Goal: Transaction & Acquisition: Obtain resource

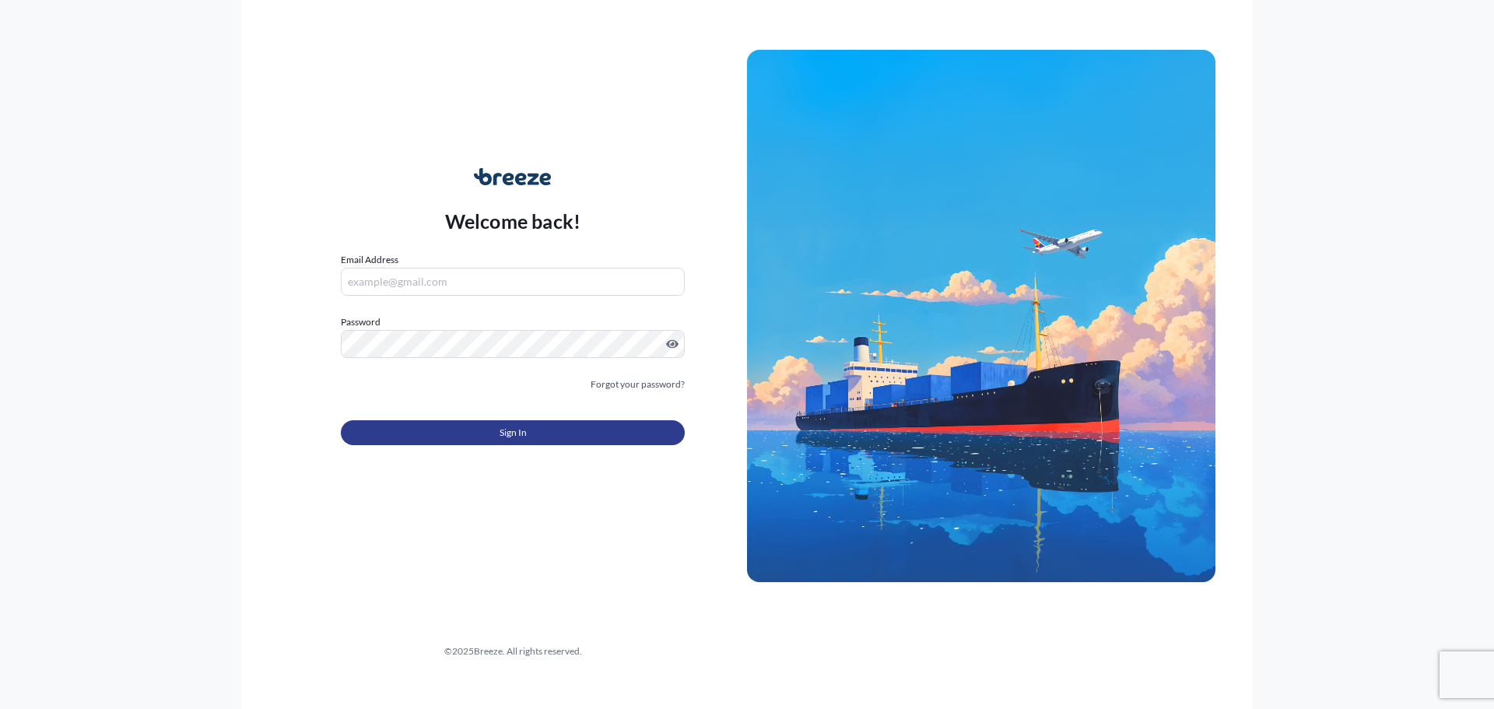
type input "[EMAIL_ADDRESS][DOMAIN_NAME]"
click at [477, 443] on button "Sign In" at bounding box center [513, 432] width 344 height 25
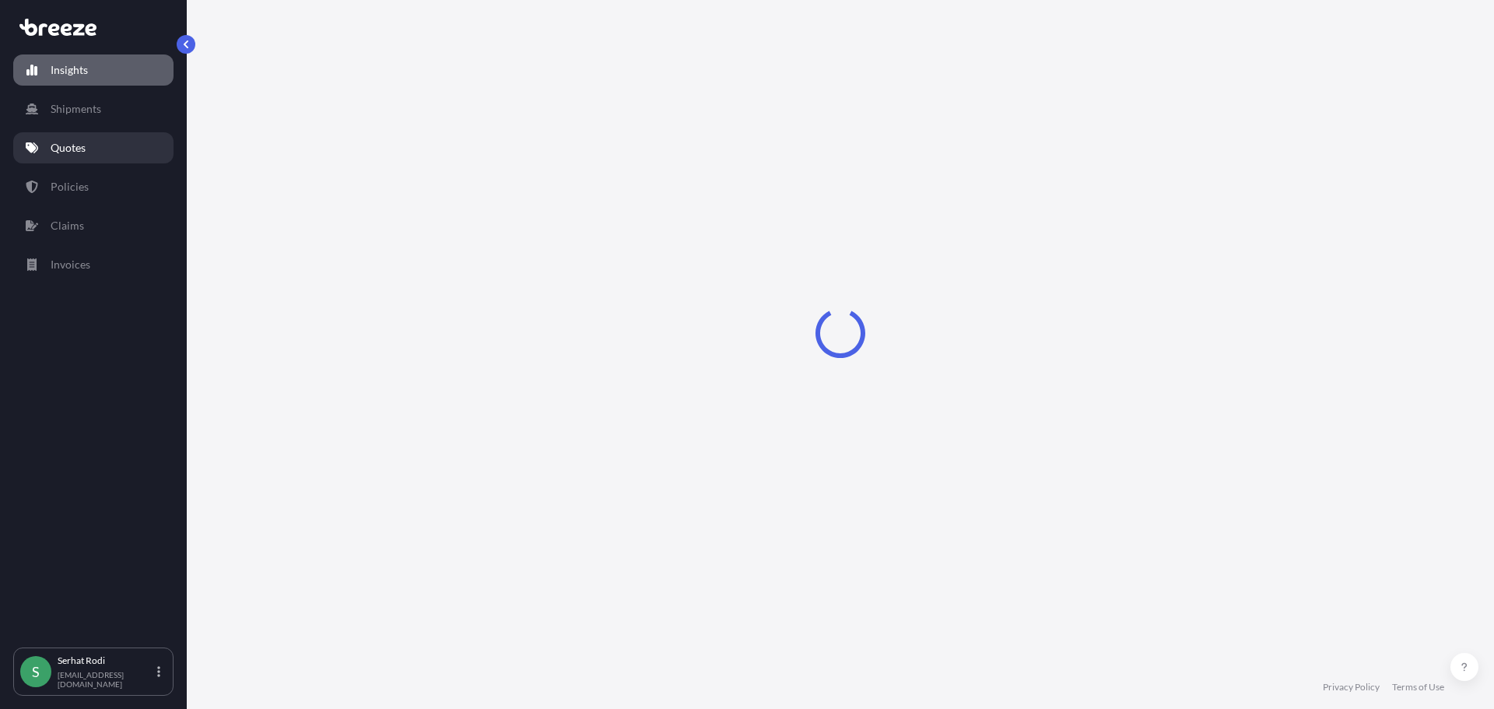
click at [96, 147] on link "Quotes" at bounding box center [93, 147] width 160 height 31
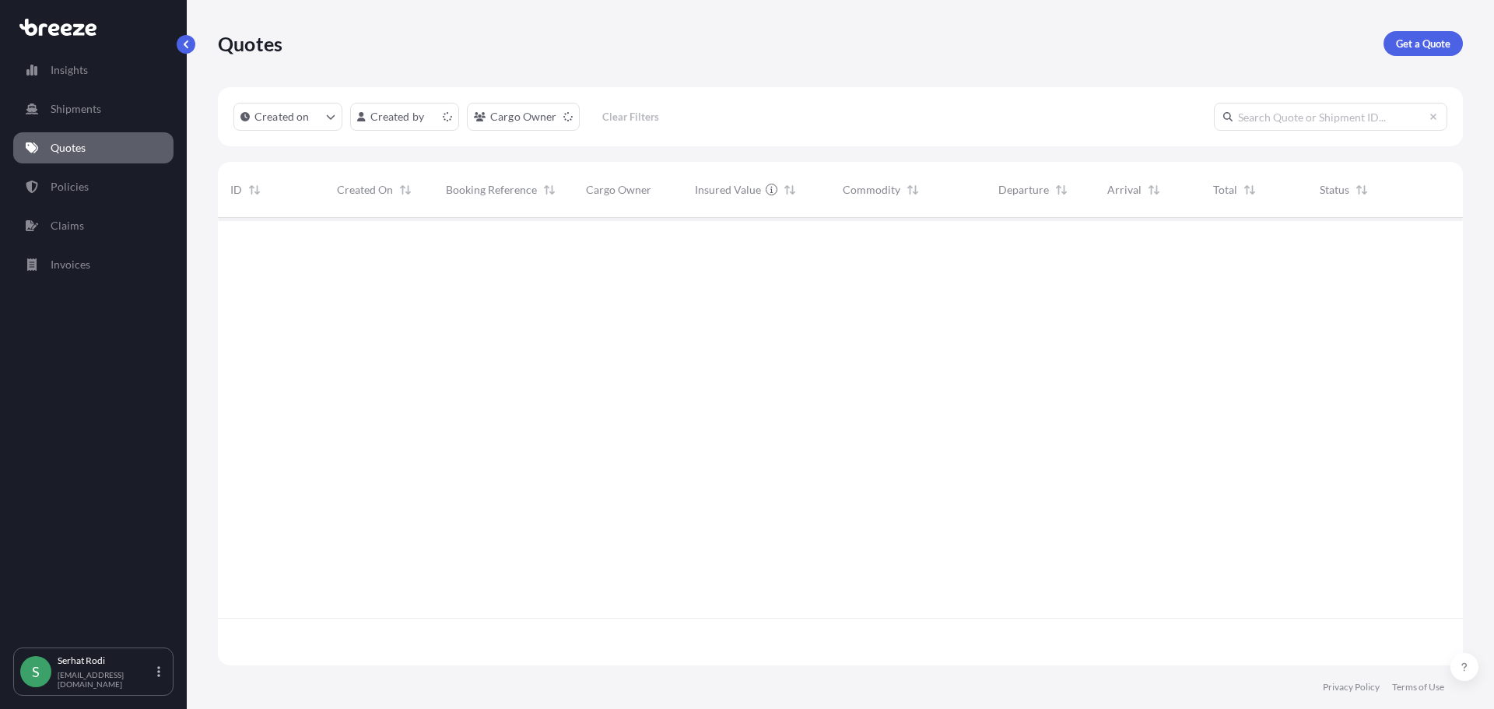
scroll to position [444, 1233]
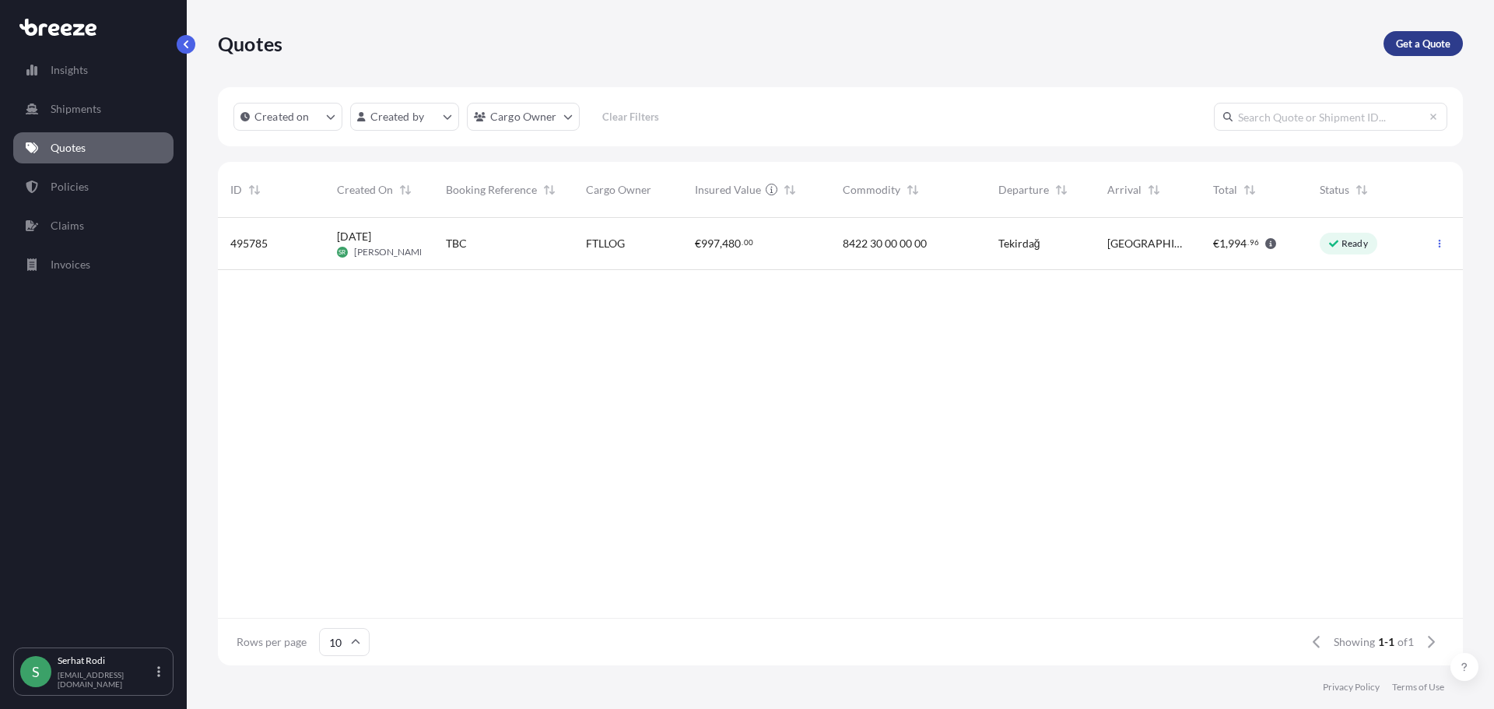
click at [1416, 35] on link "Get a Quote" at bounding box center [1422, 43] width 79 height 25
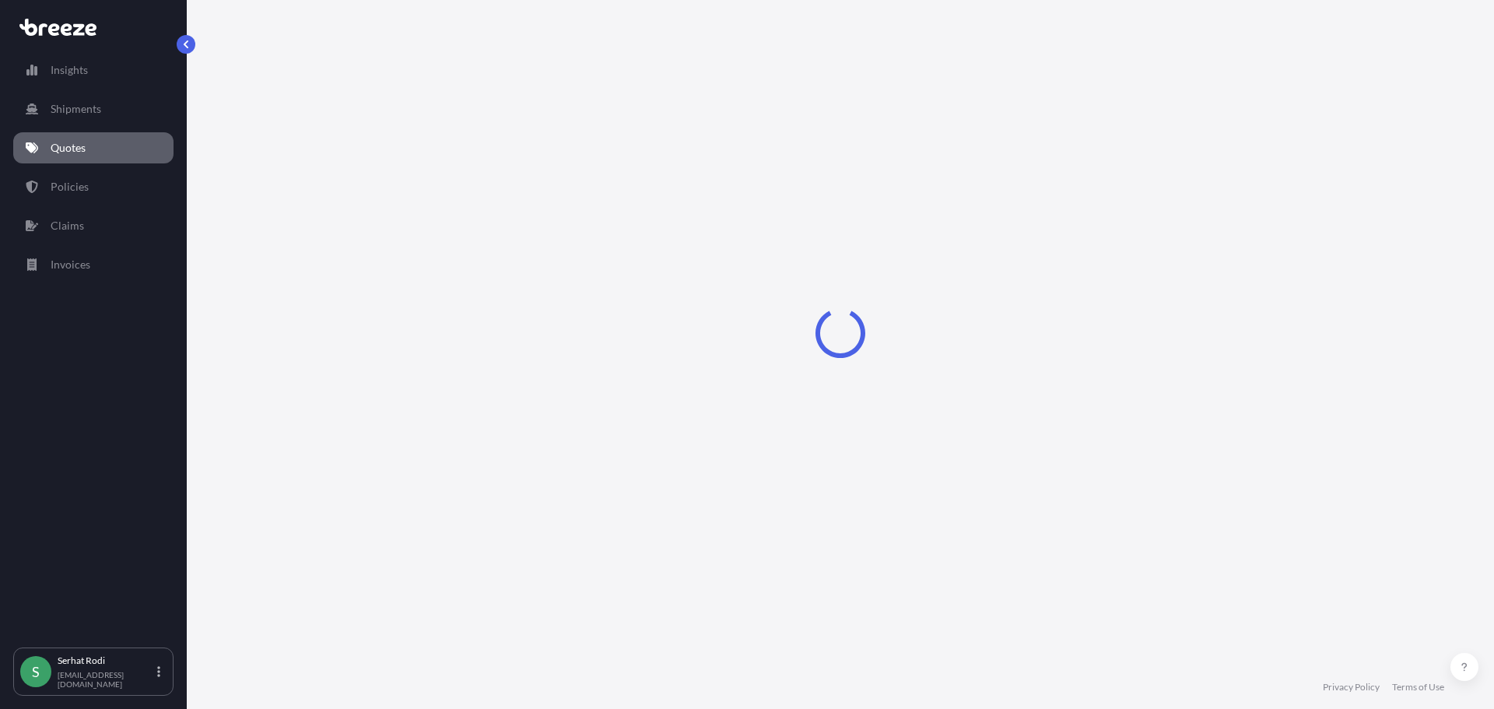
select select "Sea"
select select "1"
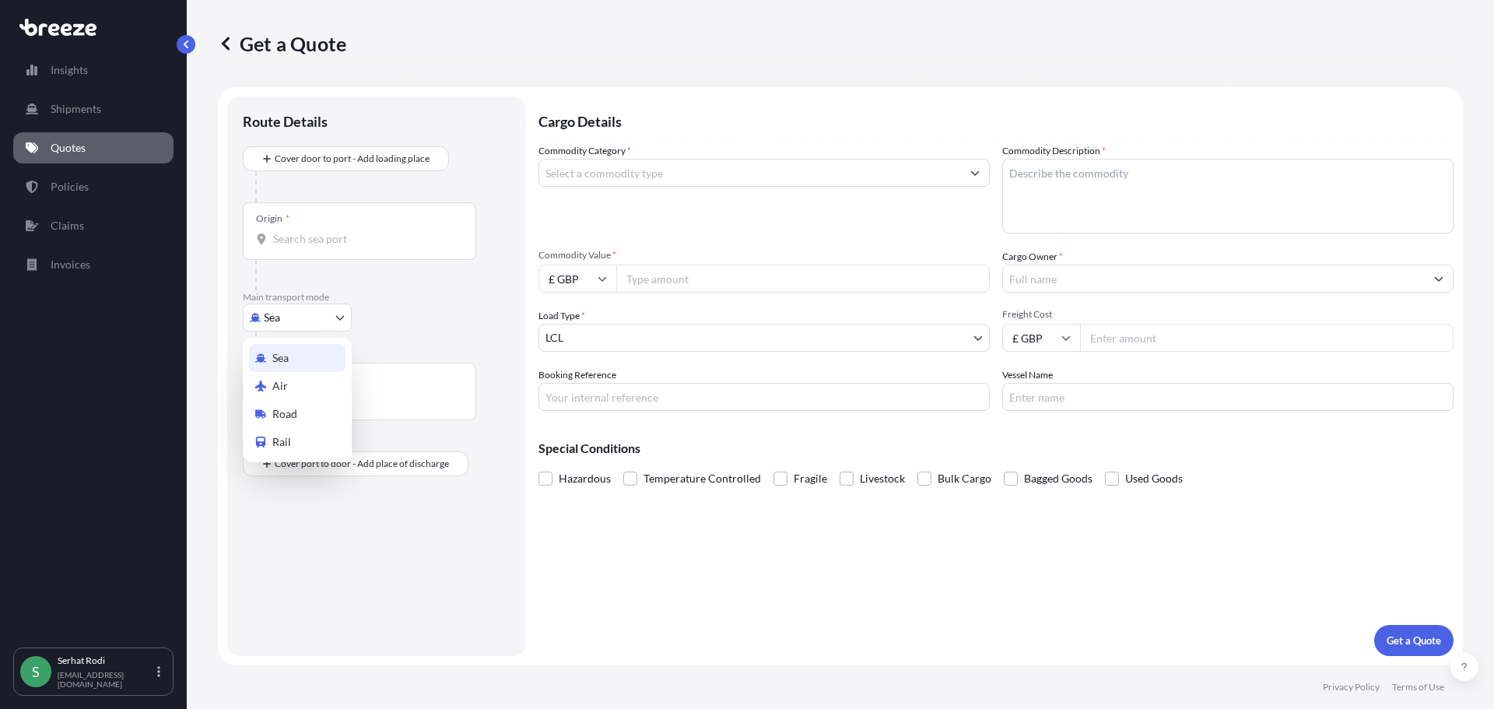
click at [314, 318] on body "Insights Shipments Quotes Policies Claims Invoices S [PERSON_NAME] [EMAIL_ADDRE…" at bounding box center [747, 354] width 1494 height 709
click at [304, 417] on div "Road" at bounding box center [297, 414] width 96 height 28
select select "Road"
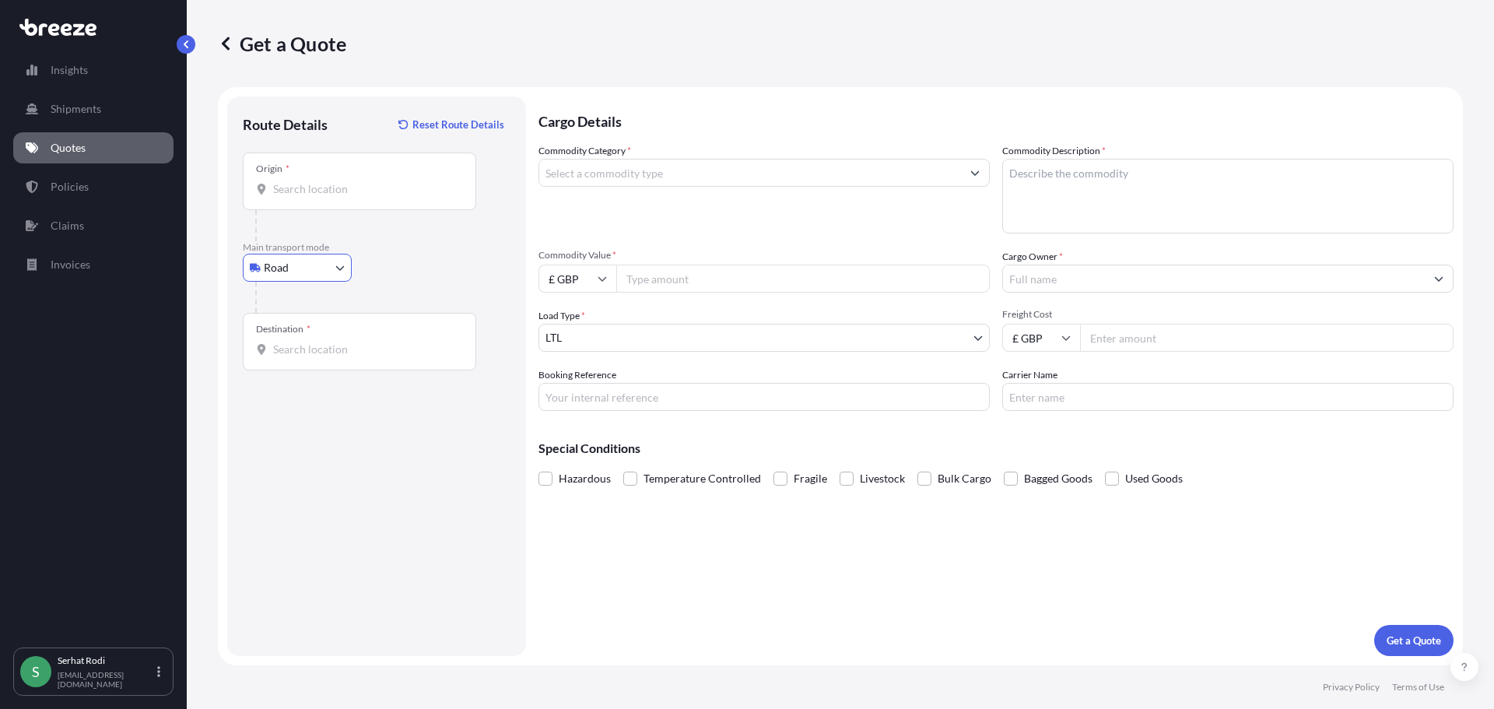
click at [333, 194] on input "Origin *" at bounding box center [365, 189] width 184 height 16
click at [357, 240] on b "[STREET_ADDRESS]" at bounding box center [345, 240] width 98 height 13
type input "[STREET_ADDRESS]"
click at [336, 351] on input "Destination *" at bounding box center [365, 350] width 184 height 16
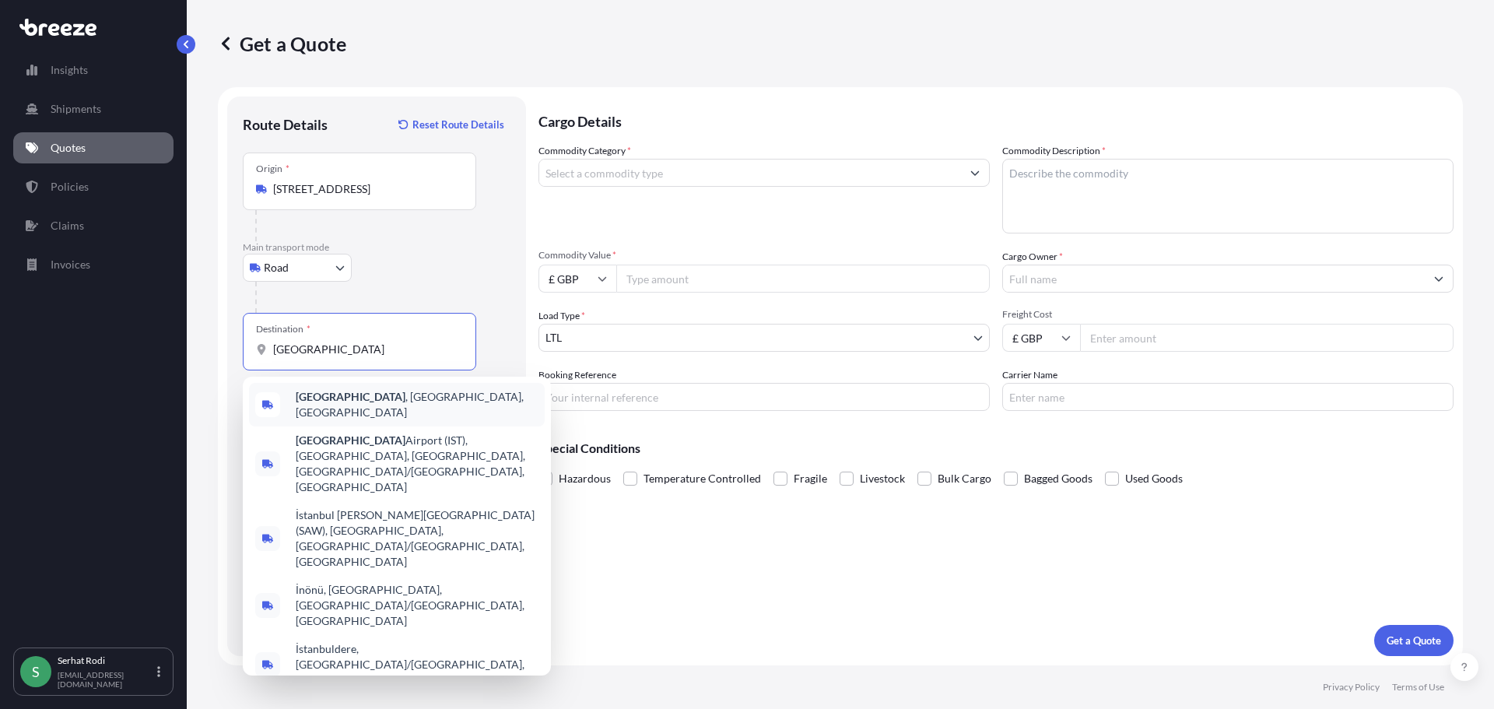
click at [335, 401] on span "[GEOGRAPHIC_DATA] , [GEOGRAPHIC_DATA], [GEOGRAPHIC_DATA]" at bounding box center [417, 404] width 243 height 31
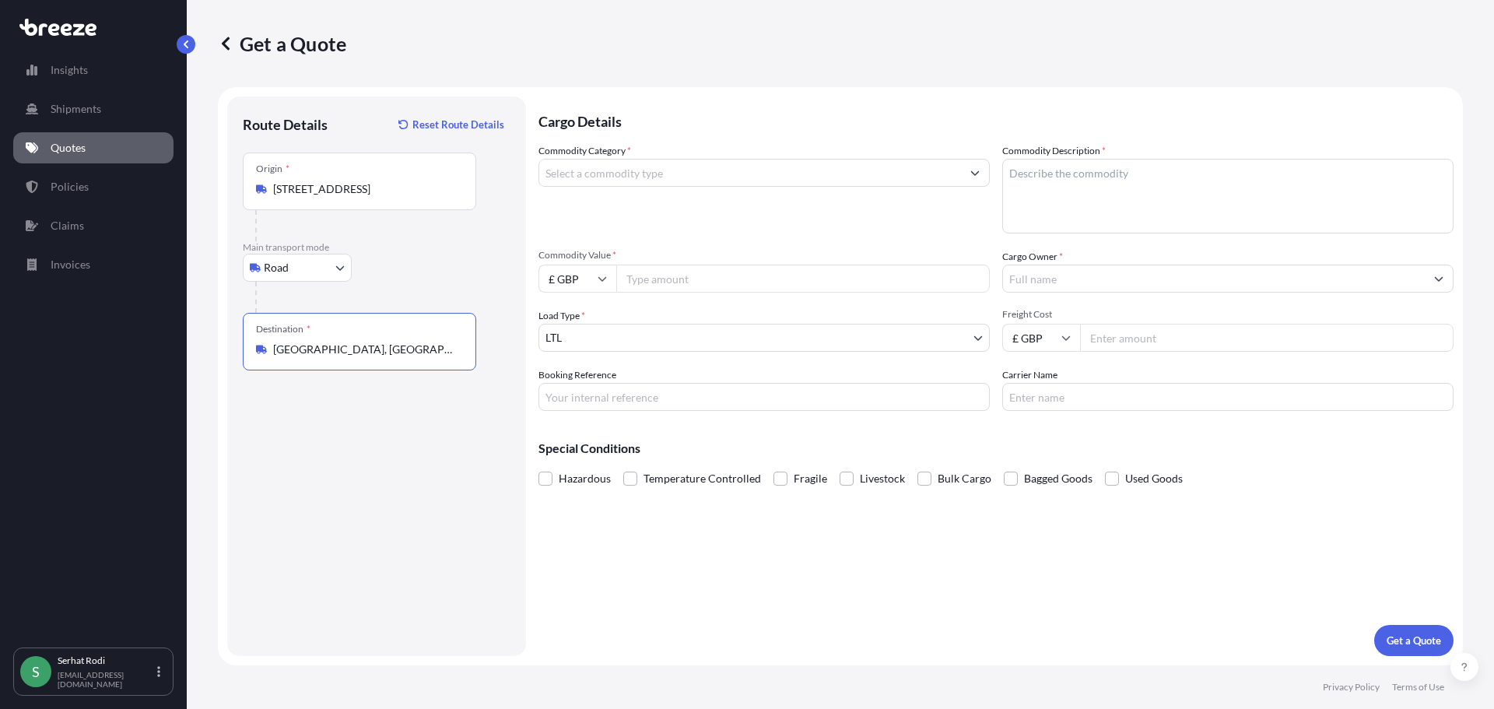
type input "[GEOGRAPHIC_DATA], [GEOGRAPHIC_DATA], [GEOGRAPHIC_DATA]"
click at [632, 174] on input "Commodity Category *" at bounding box center [750, 173] width 422 height 28
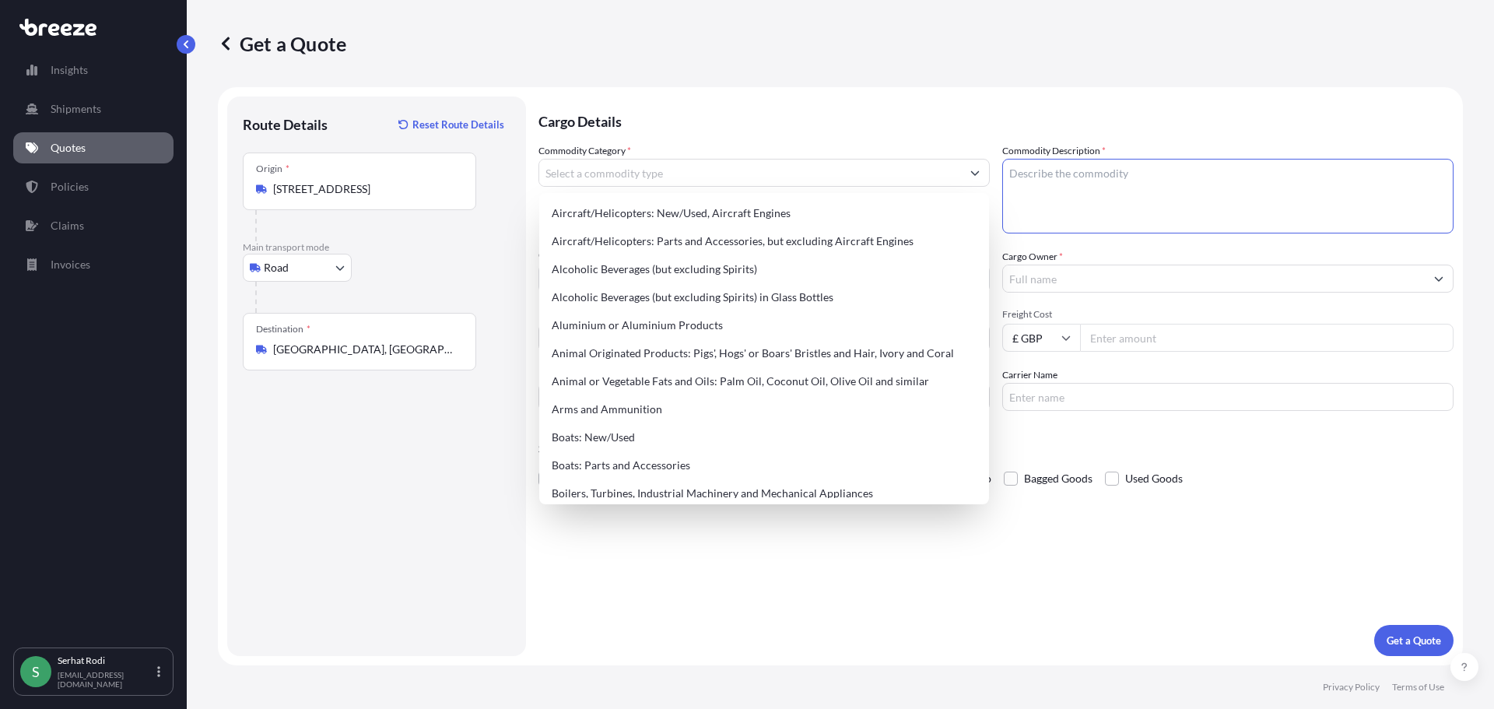
click at [1124, 206] on textarea "Commodity Description *" at bounding box center [1227, 196] width 451 height 75
paste textarea "8408902790"
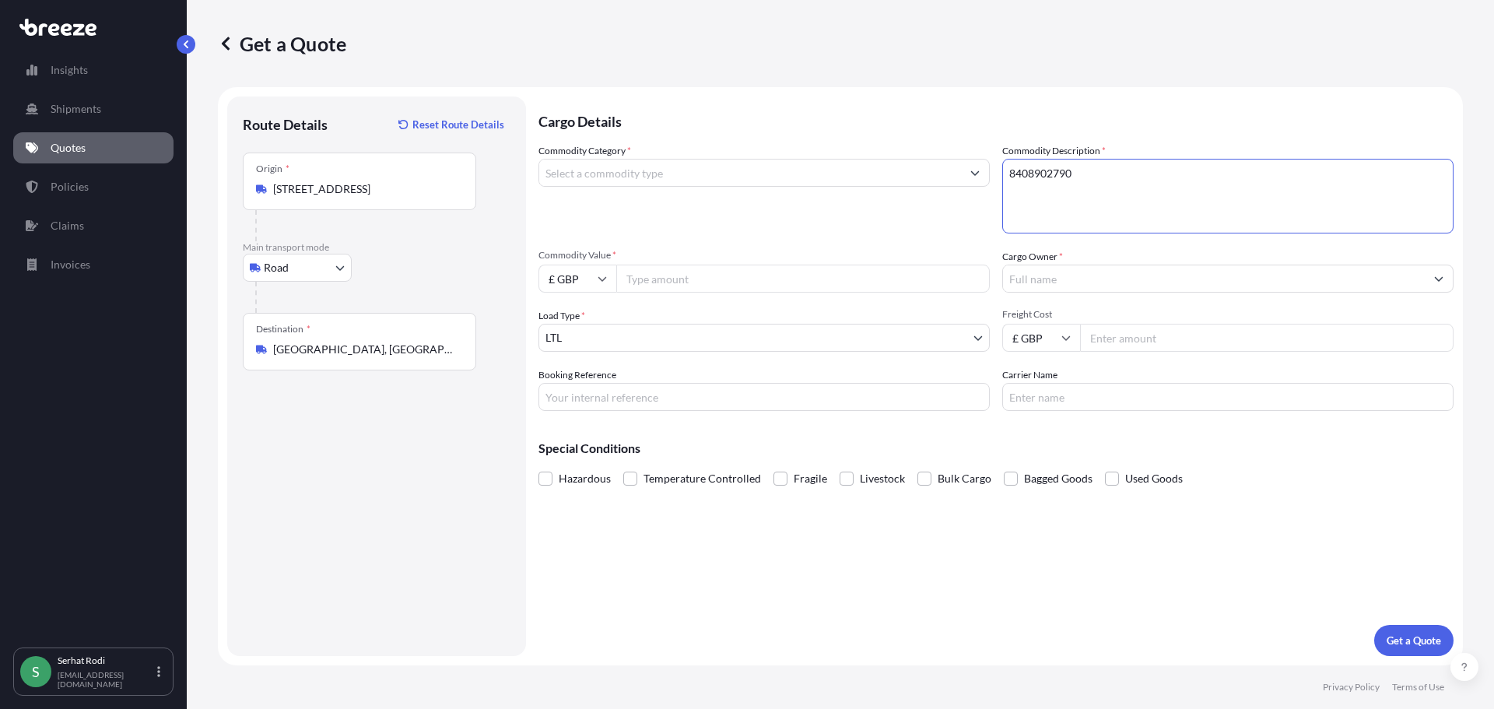
type textarea "8408902790"
click at [731, 176] on input "Commodity Category *" at bounding box center [750, 173] width 422 height 28
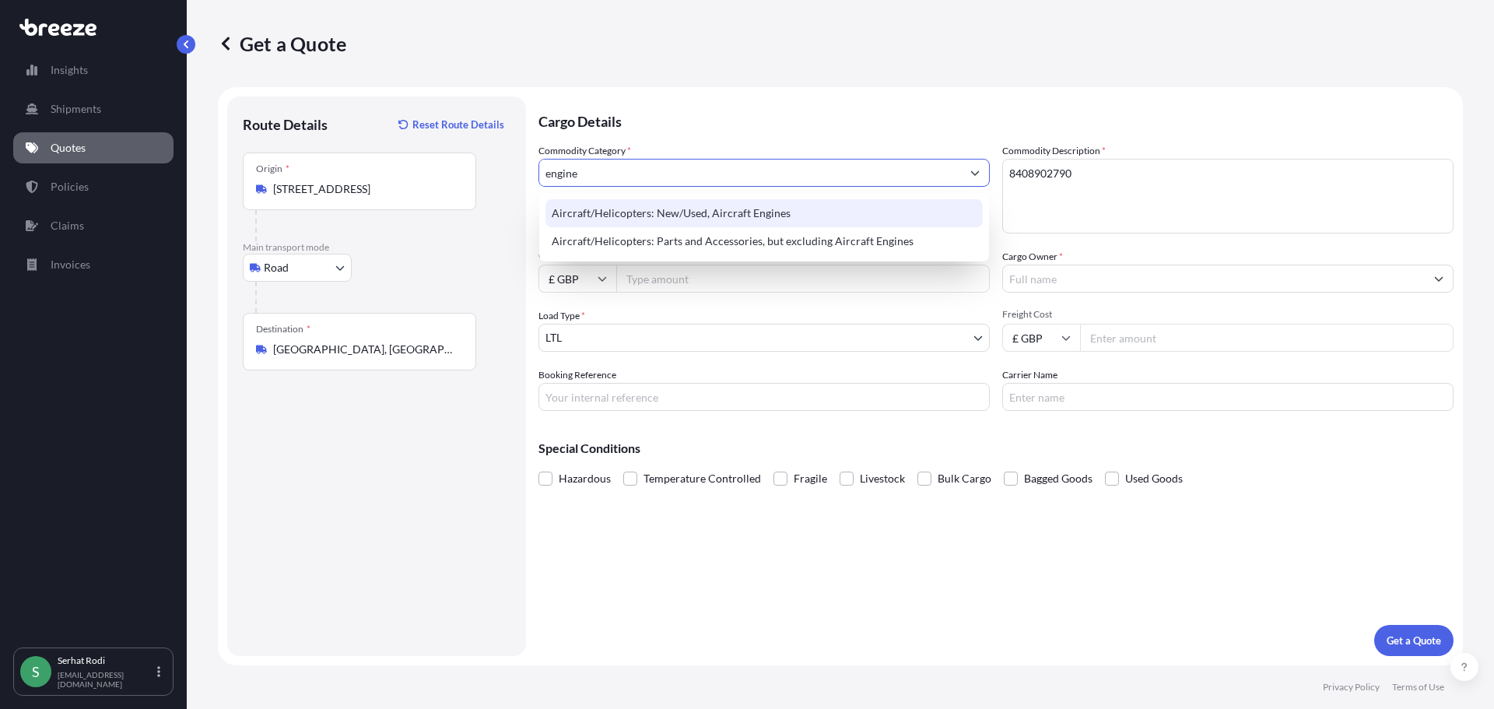
click at [812, 215] on div "Aircraft/Helicopters: New/Used, Aircraft Engines" at bounding box center [763, 213] width 437 height 28
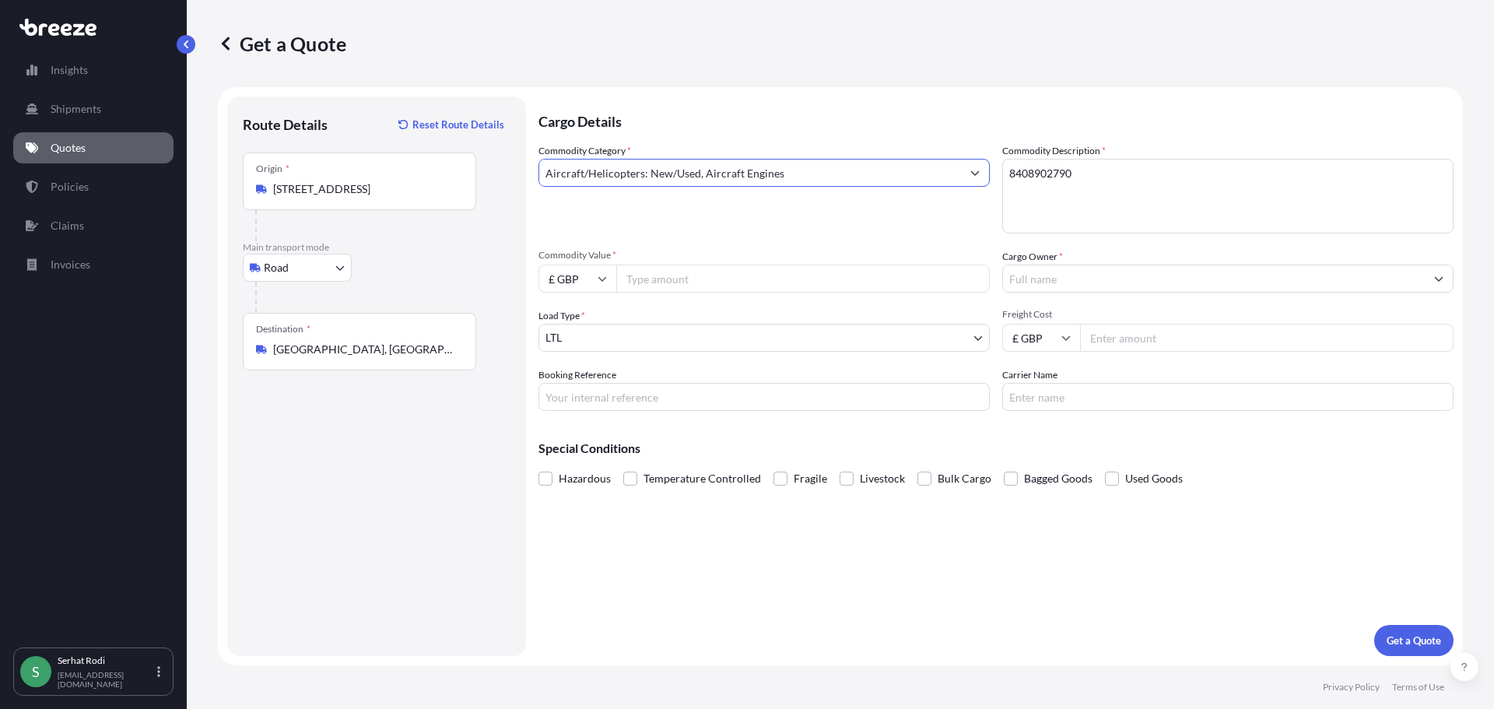
type input "Aircraft/Helicopters: New/Used, Aircraft Engines"
click at [1109, 187] on textarea "8408902790" at bounding box center [1227, 196] width 451 height 75
click at [761, 286] on input "Commodity Value *" at bounding box center [802, 279] width 373 height 28
click at [663, 277] on input "Commodity Value *" at bounding box center [802, 279] width 373 height 28
type input "169000"
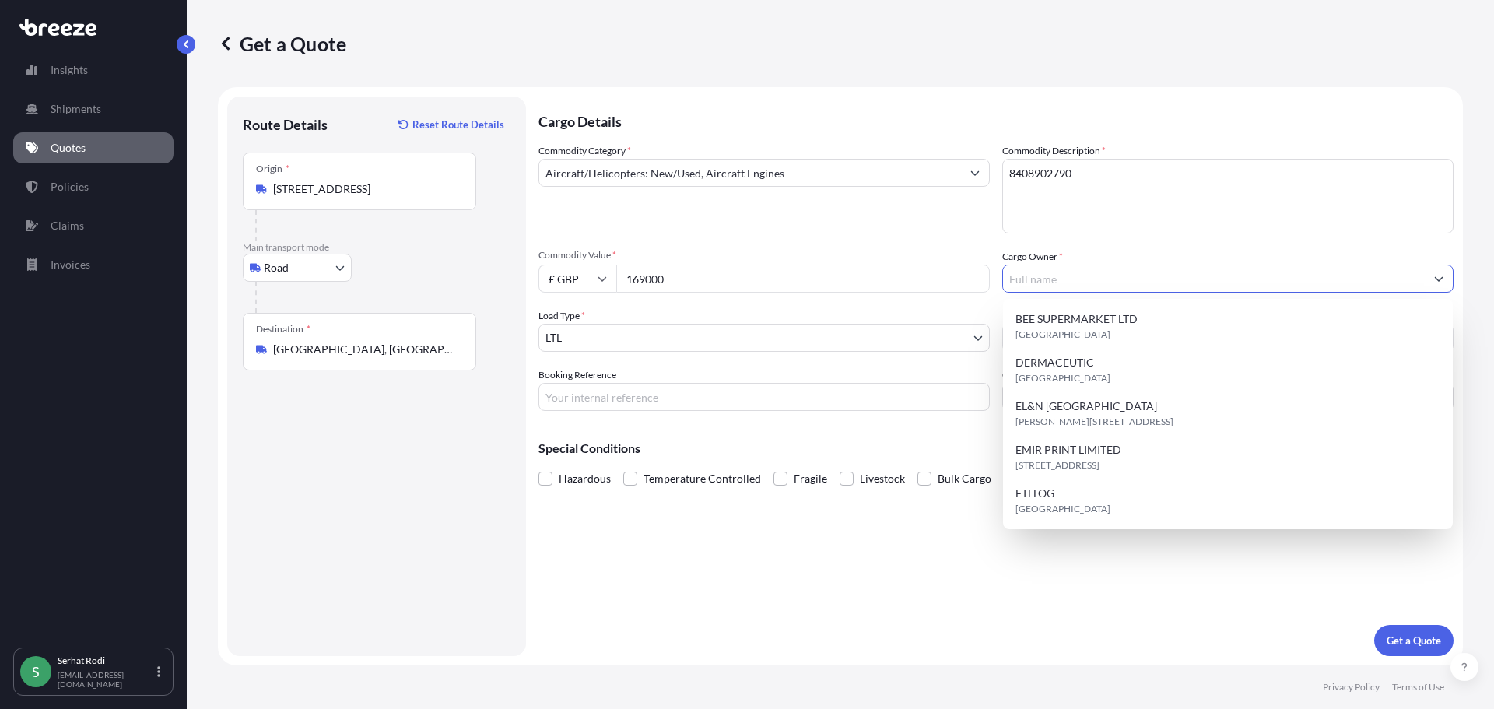
click at [1027, 284] on input "Cargo Owner *" at bounding box center [1214, 279] width 422 height 28
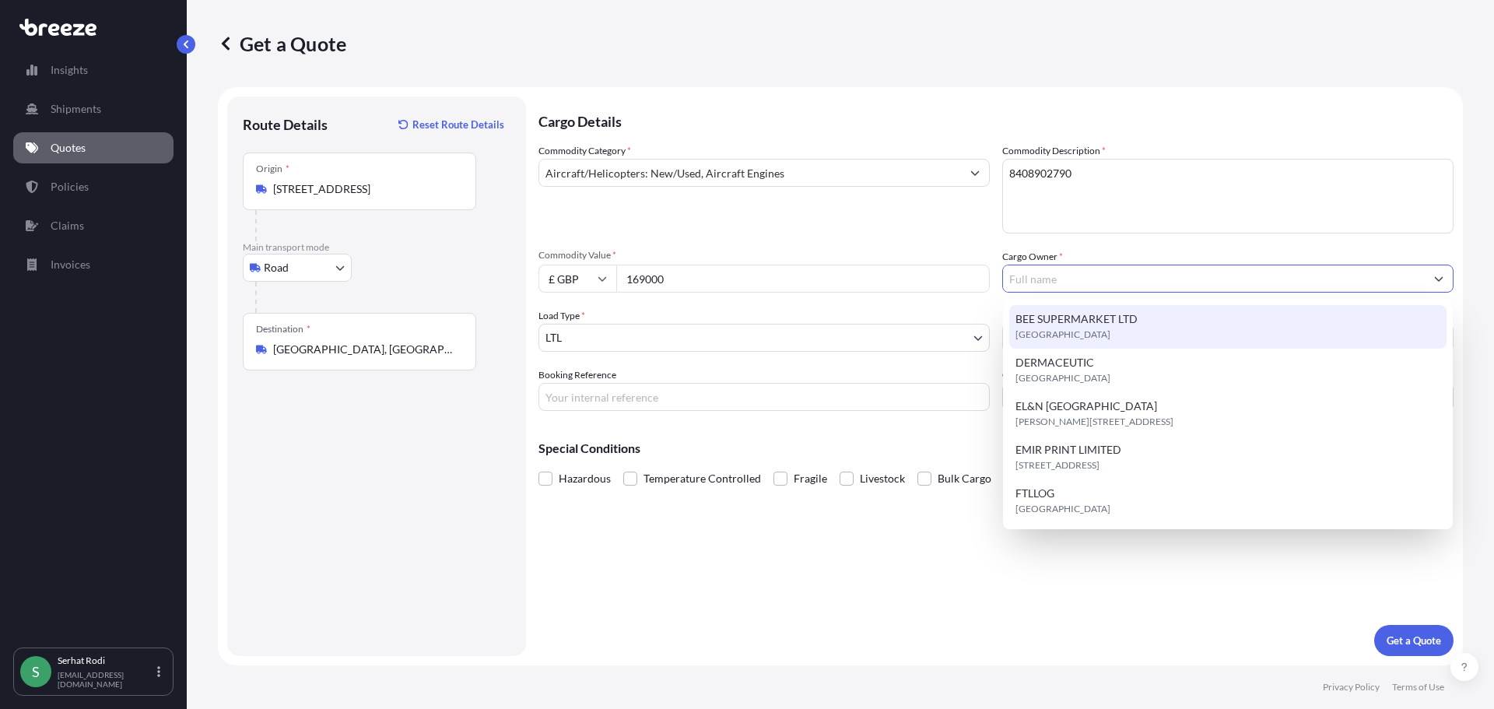
click at [1032, 286] on input "Cargo Owner *" at bounding box center [1214, 279] width 422 height 28
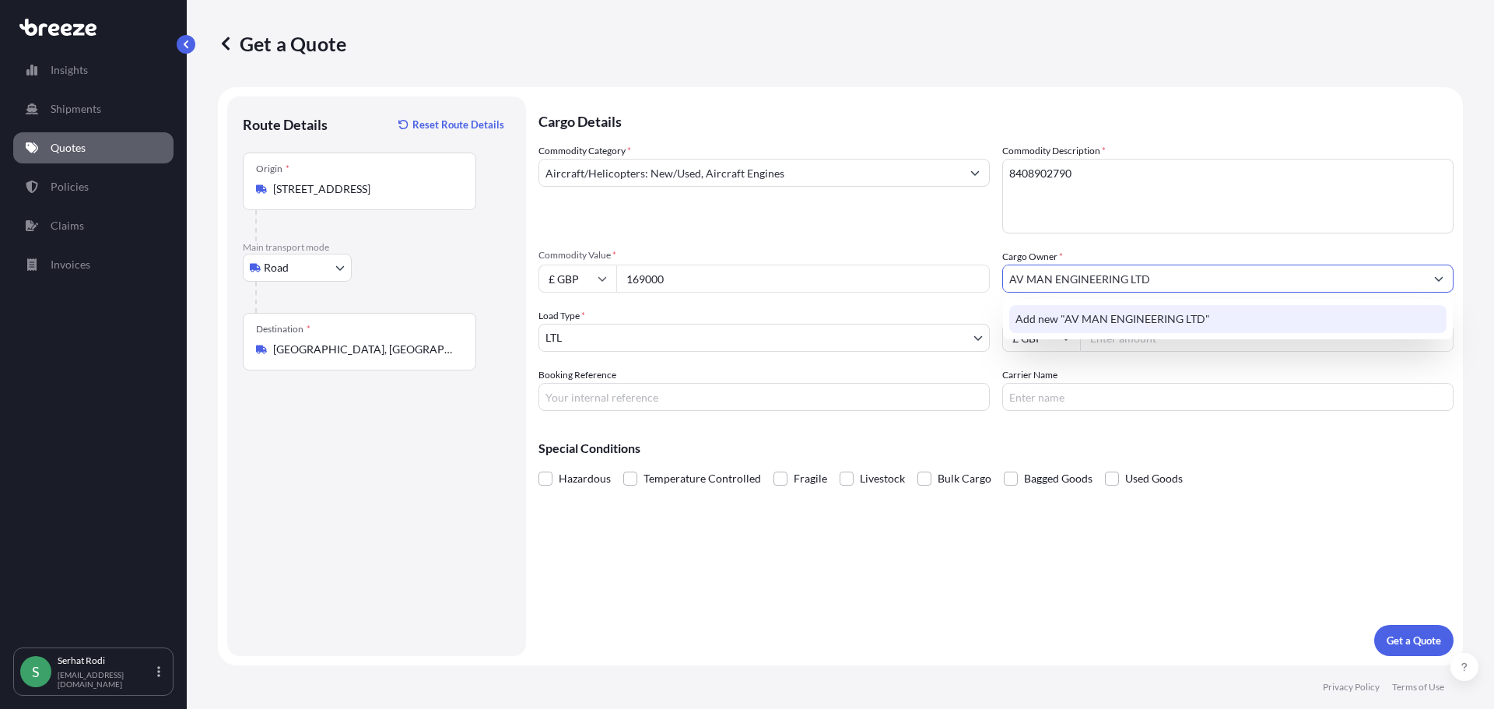
type input "AV MAN ENGINEERING LTD"
click at [1241, 473] on div "Hazardous Temperature Controlled Fragile Livestock Bulk Cargo Bagged Goods Used…" at bounding box center [995, 478] width 915 height 23
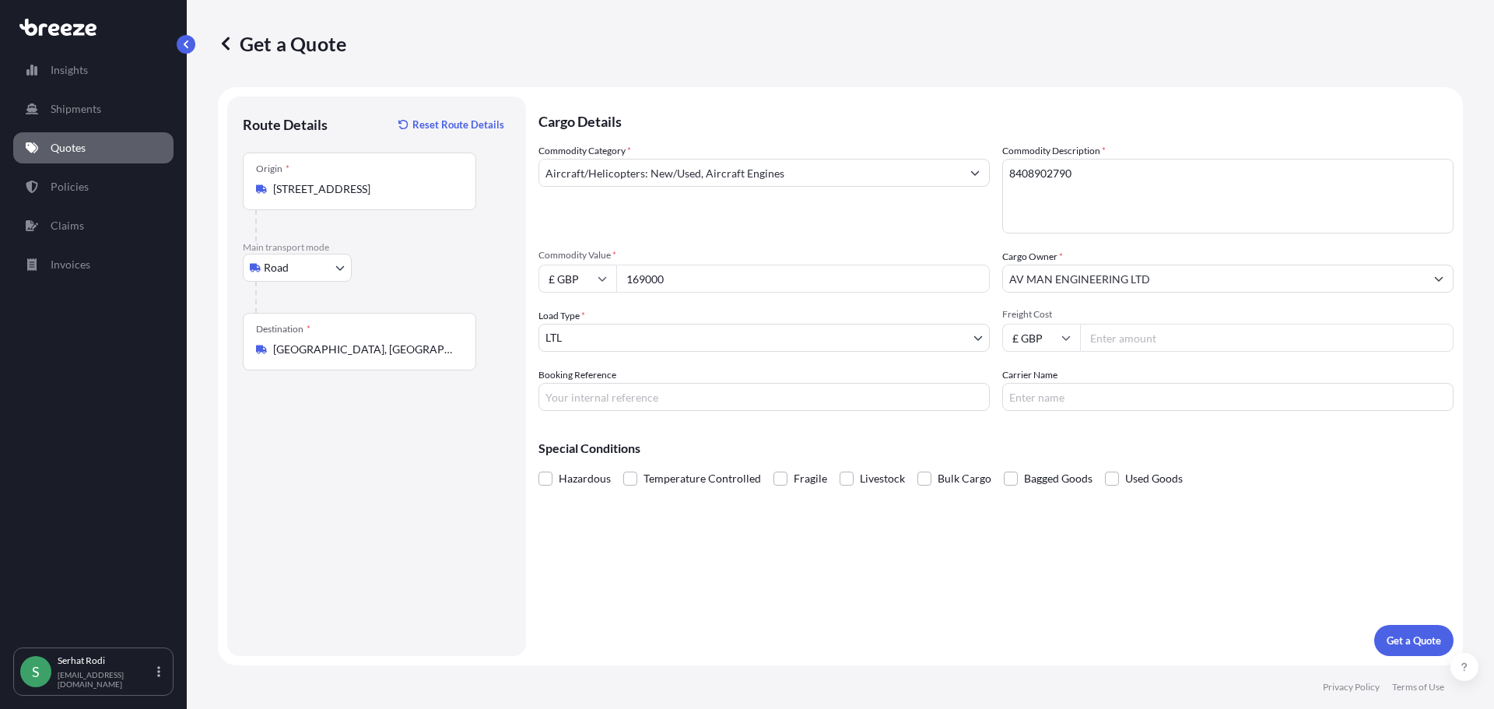
click at [1114, 342] on input "Freight Cost" at bounding box center [1266, 338] width 373 height 28
drag, startPoint x: 961, startPoint y: 316, endPoint x: 878, endPoint y: 307, distance: 83.0
click at [886, 307] on div "Commodity Category * Aircraft/Helicopters: New/Used, Aircraft Engines Commodity…" at bounding box center [995, 277] width 915 height 268
type input "3100"
click at [658, 398] on input "Booking Reference" at bounding box center [763, 397] width 451 height 28
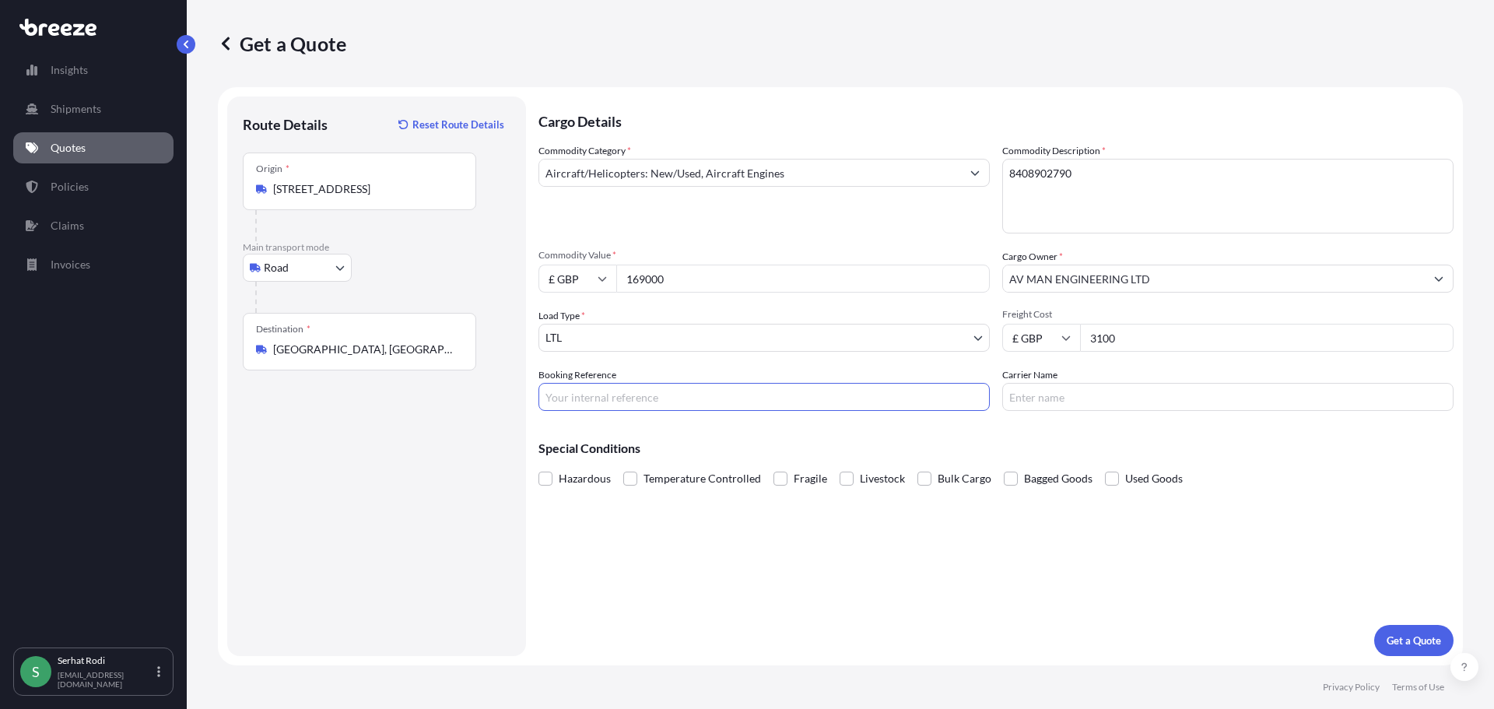
type input "TBC"
click at [1064, 396] on input "Carrier Name" at bounding box center [1227, 397] width 451 height 28
type input "TBC"
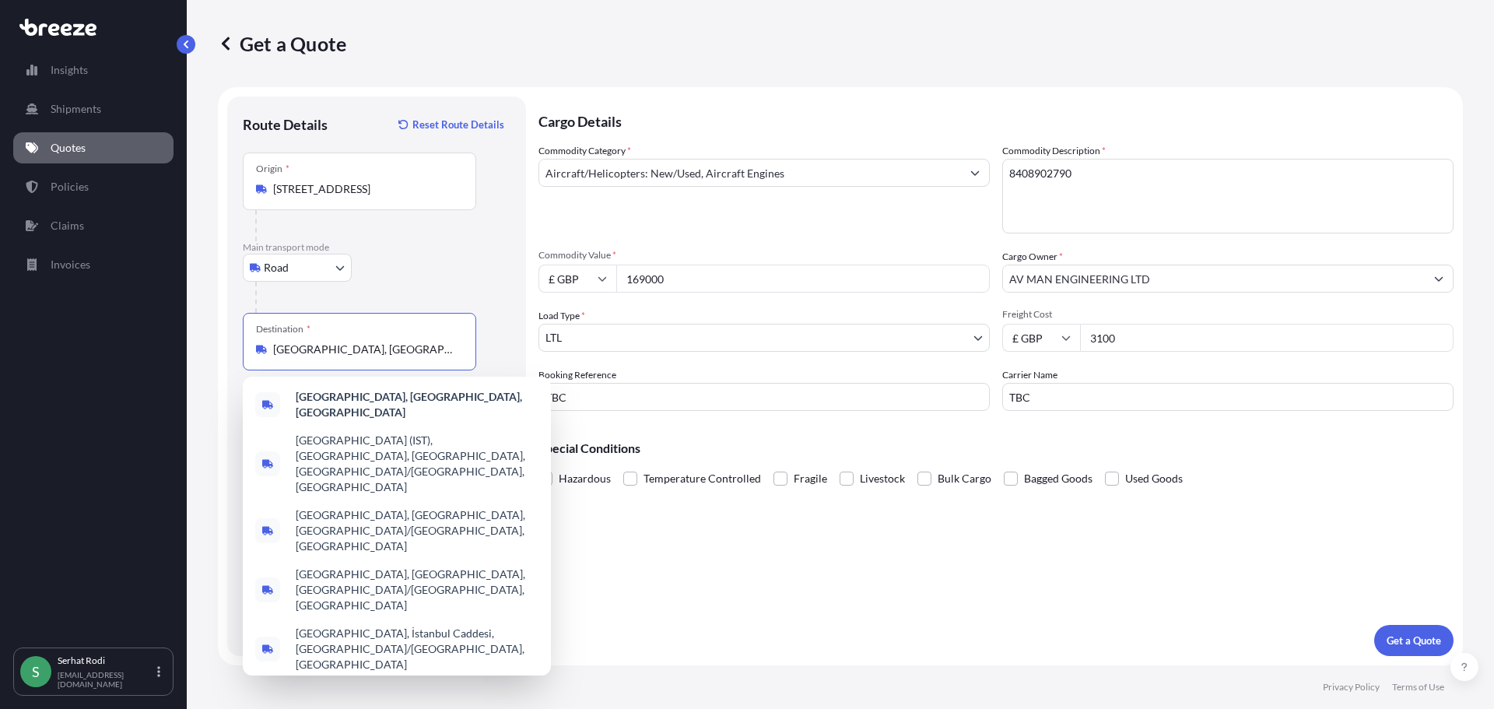
click at [408, 354] on input "[GEOGRAPHIC_DATA], [GEOGRAPHIC_DATA], [GEOGRAPHIC_DATA]" at bounding box center [365, 350] width 184 height 16
drag, startPoint x: 428, startPoint y: 352, endPoint x: 246, endPoint y: 353, distance: 182.0
click at [246, 353] on div "Destination * [GEOGRAPHIC_DATA], [GEOGRAPHIC_DATA], [GEOGRAPHIC_DATA]" at bounding box center [359, 342] width 233 height 58
click at [321, 262] on body "5 options available. Insights Shipments Quotes Policies Claims Invoices S [PERS…" at bounding box center [747, 354] width 1494 height 709
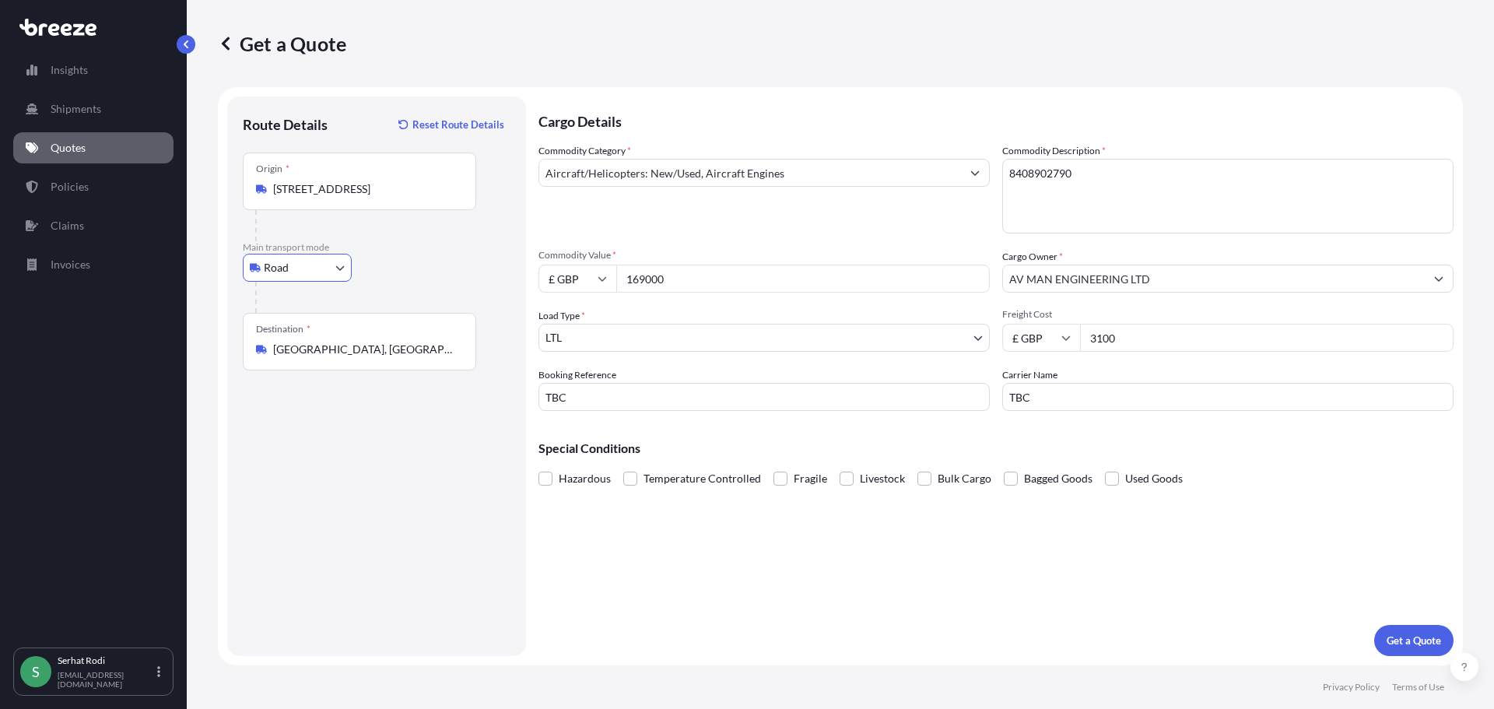
click at [438, 265] on div "Road Sea Air Road Rail" at bounding box center [377, 268] width 268 height 28
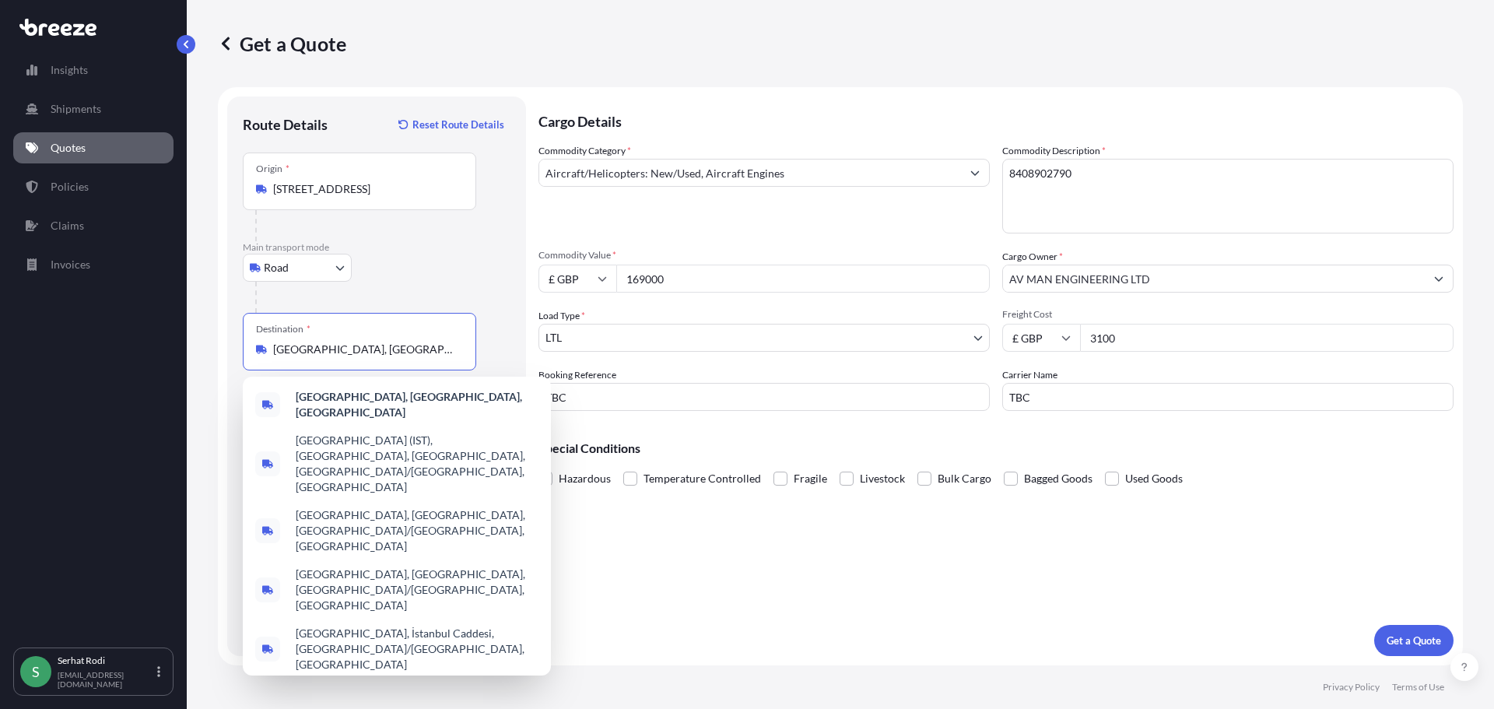
click at [419, 356] on input "[GEOGRAPHIC_DATA], [GEOGRAPHIC_DATA], [GEOGRAPHIC_DATA]" at bounding box center [365, 350] width 184 height 16
drag, startPoint x: 435, startPoint y: 354, endPoint x: 268, endPoint y: 348, distance: 166.6
click at [268, 348] on div "[GEOGRAPHIC_DATA], [GEOGRAPHIC_DATA], [GEOGRAPHIC_DATA]" at bounding box center [359, 350] width 207 height 16
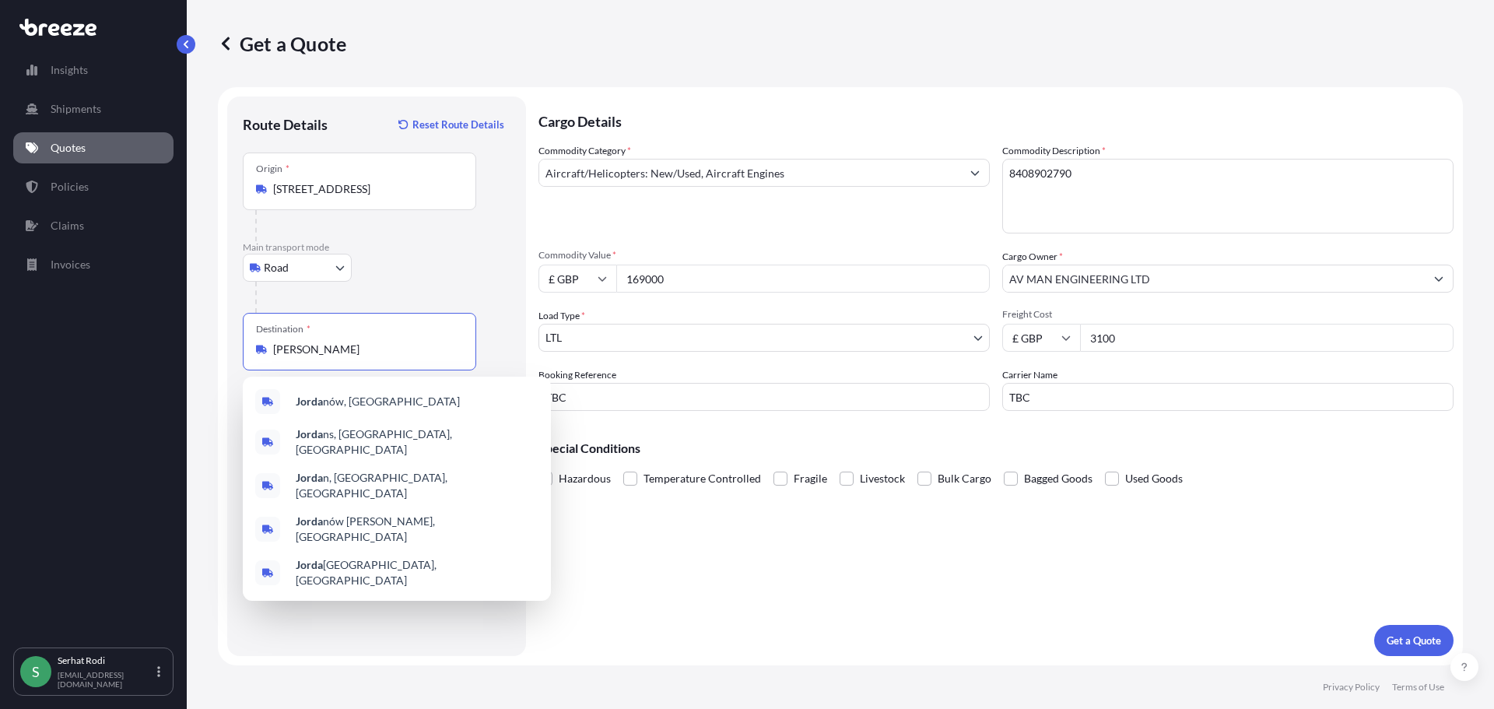
type input "J"
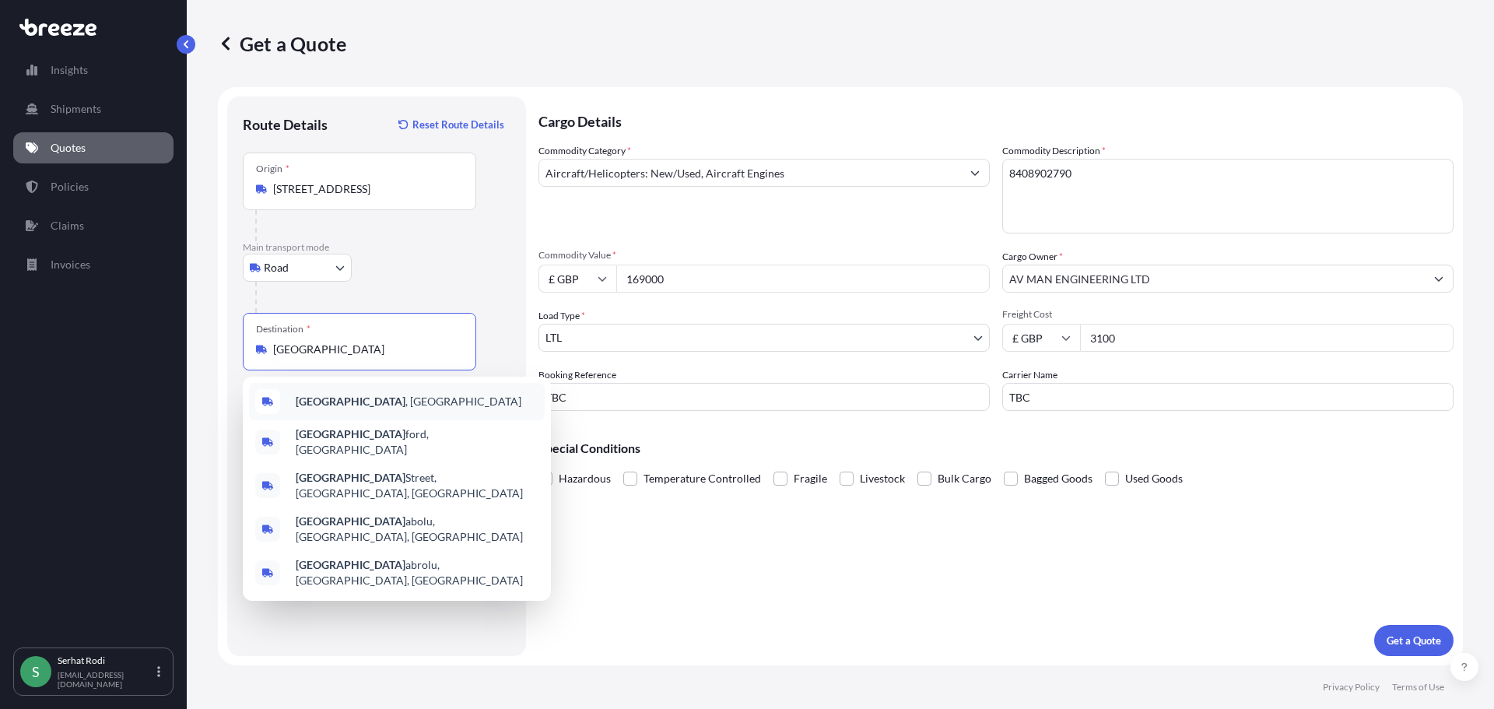
click at [335, 399] on span "[GEOGRAPHIC_DATA] , [GEOGRAPHIC_DATA]" at bounding box center [409, 402] width 226 height 16
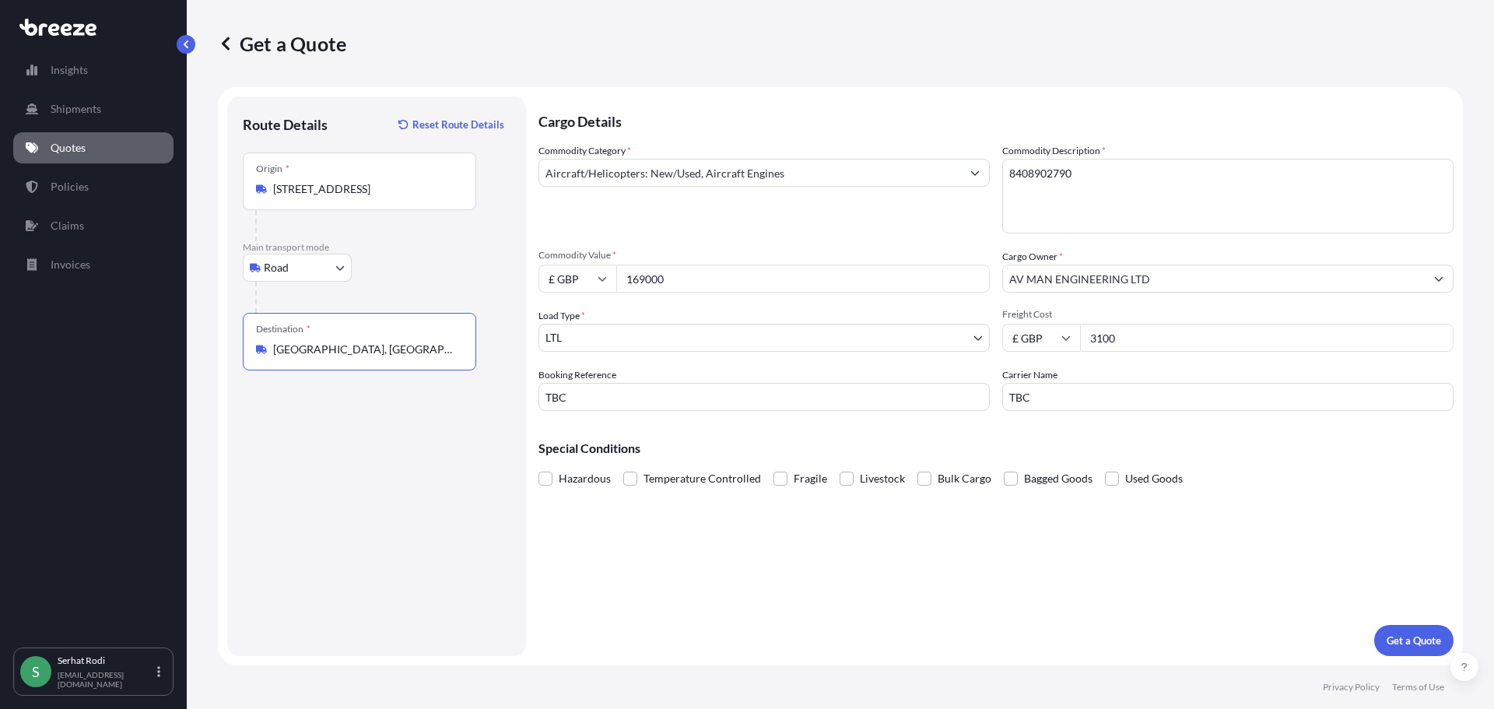
type input "[GEOGRAPHIC_DATA], [GEOGRAPHIC_DATA]"
click at [916, 610] on div "Cargo Details Commodity Category * Aircraft/Helicopters: New/Used, Aircraft Eng…" at bounding box center [995, 375] width 915 height 559
click at [1403, 641] on p "Get a Quote" at bounding box center [1413, 640] width 54 height 16
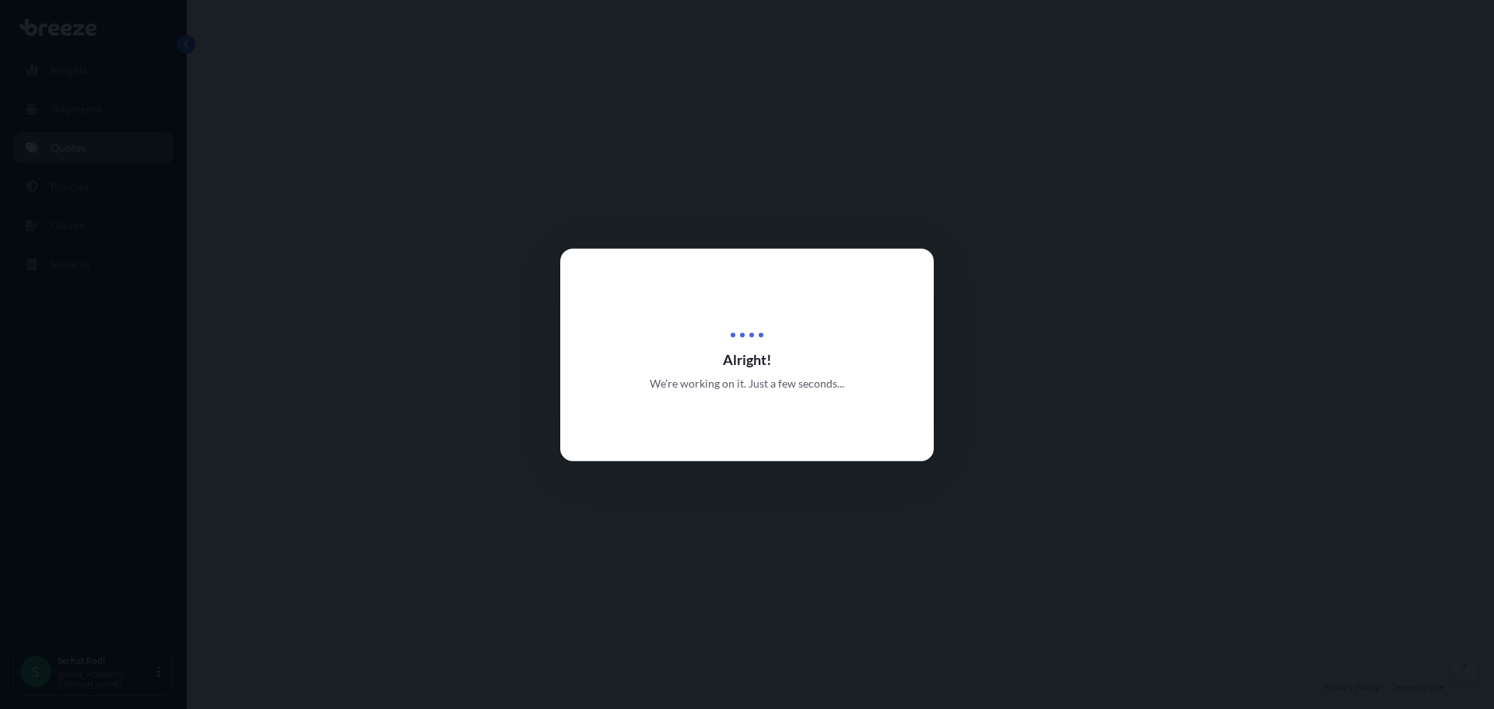
select select "Road"
select select "1"
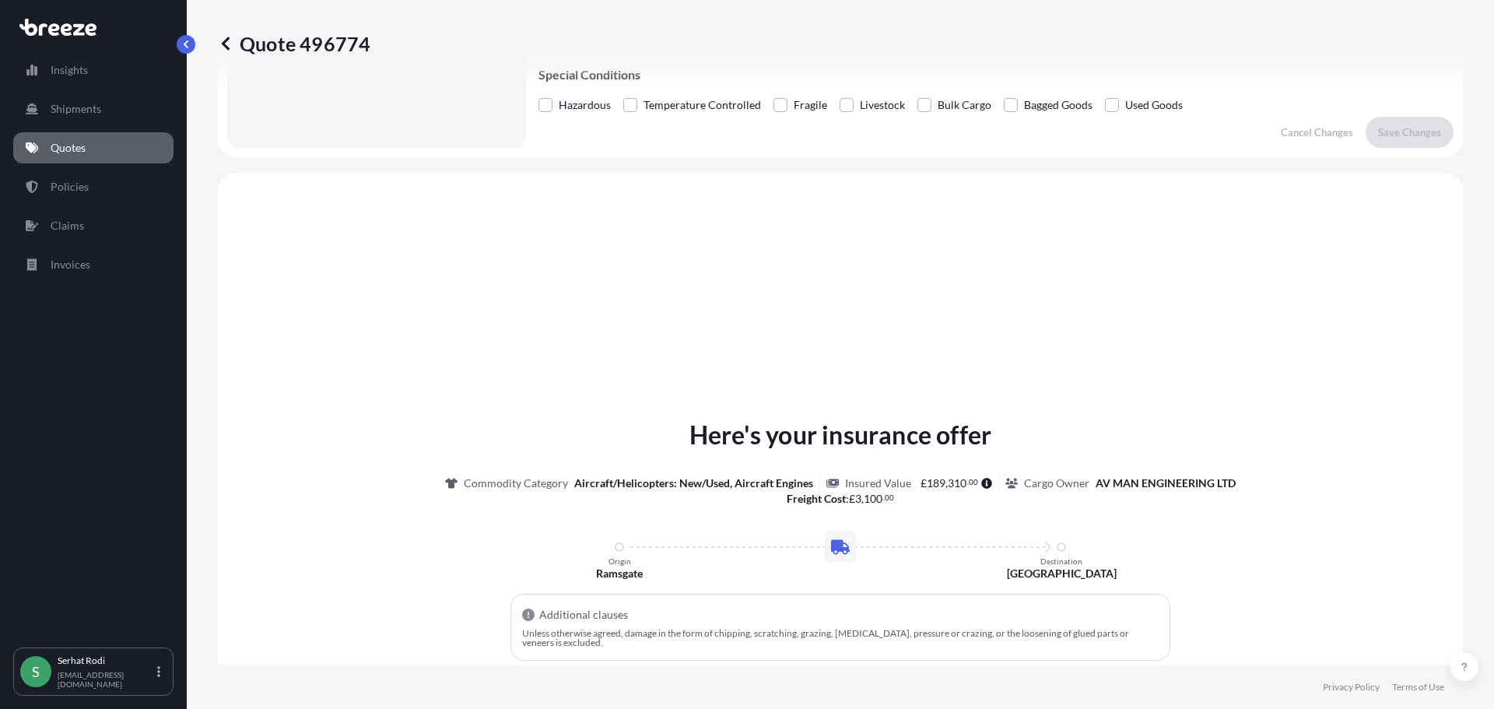
scroll to position [546, 0]
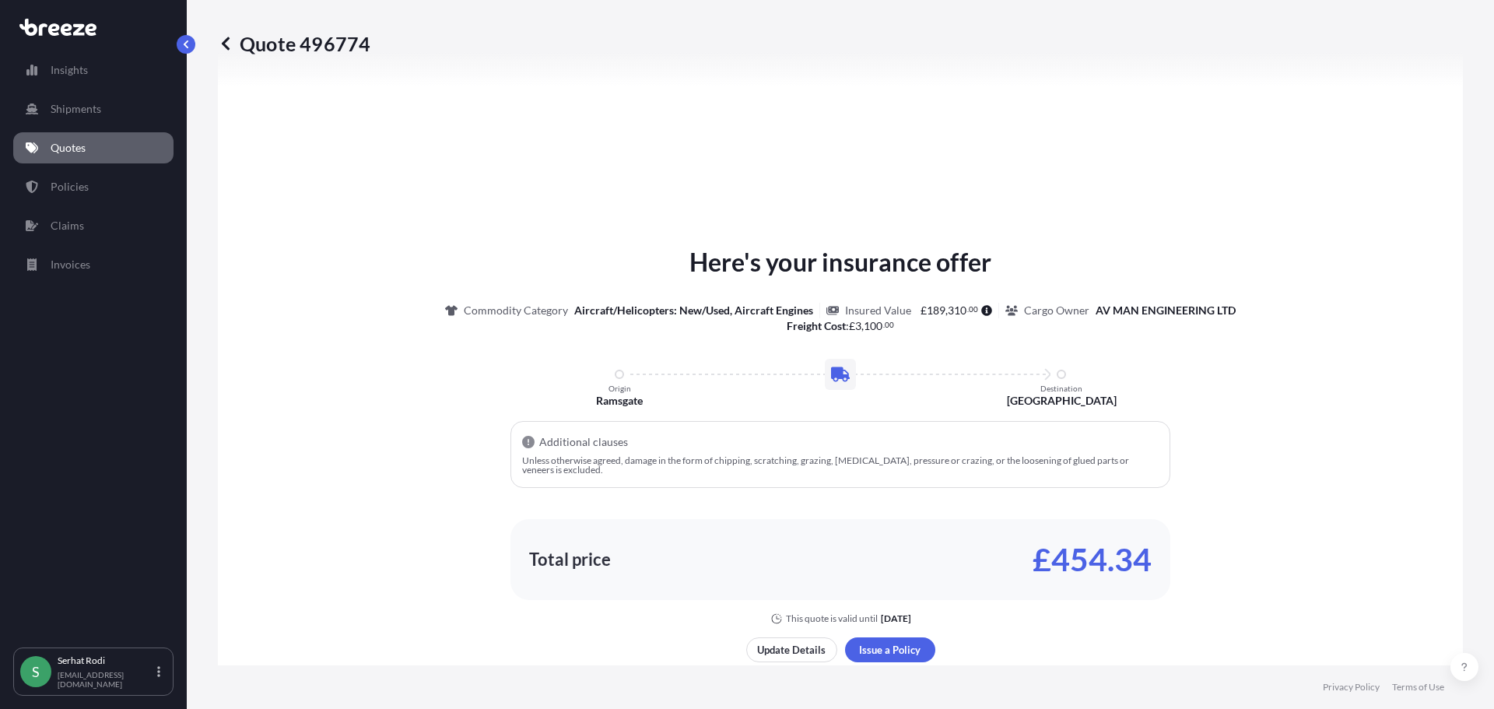
click at [100, 152] on link "Quotes" at bounding box center [93, 147] width 160 height 31
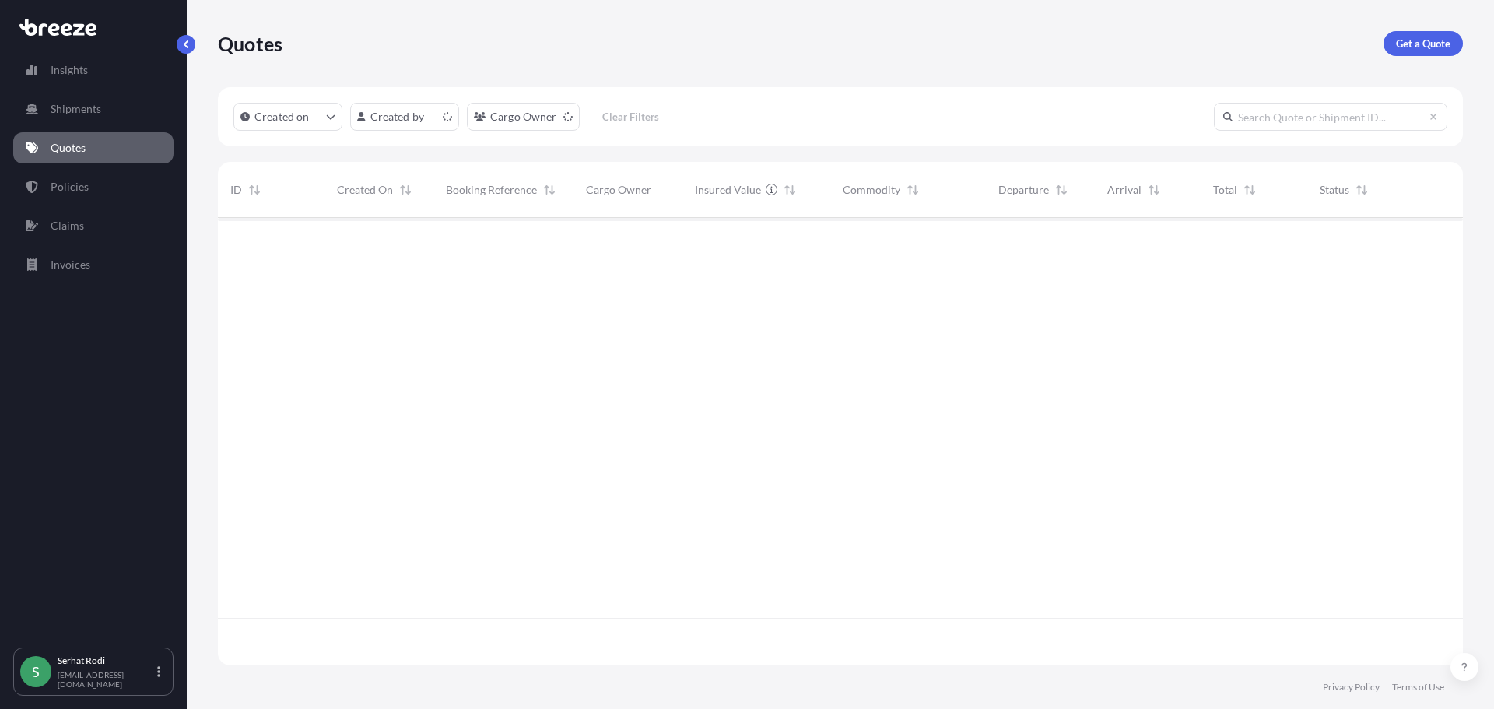
scroll to position [444, 1233]
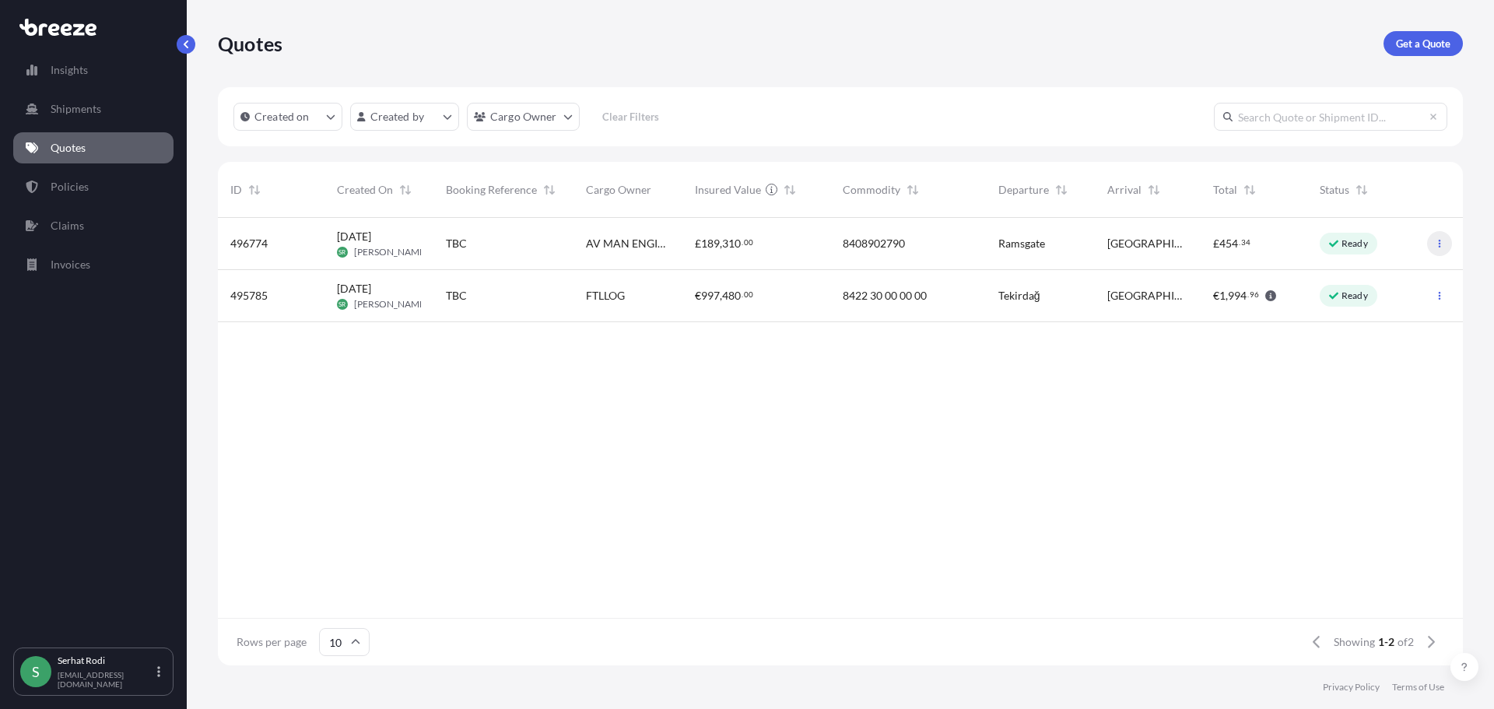
click at [1438, 244] on icon "button" at bounding box center [1439, 243] width 9 height 9
click at [1400, 274] on p "Duplicate quote" at bounding box center [1378, 275] width 78 height 16
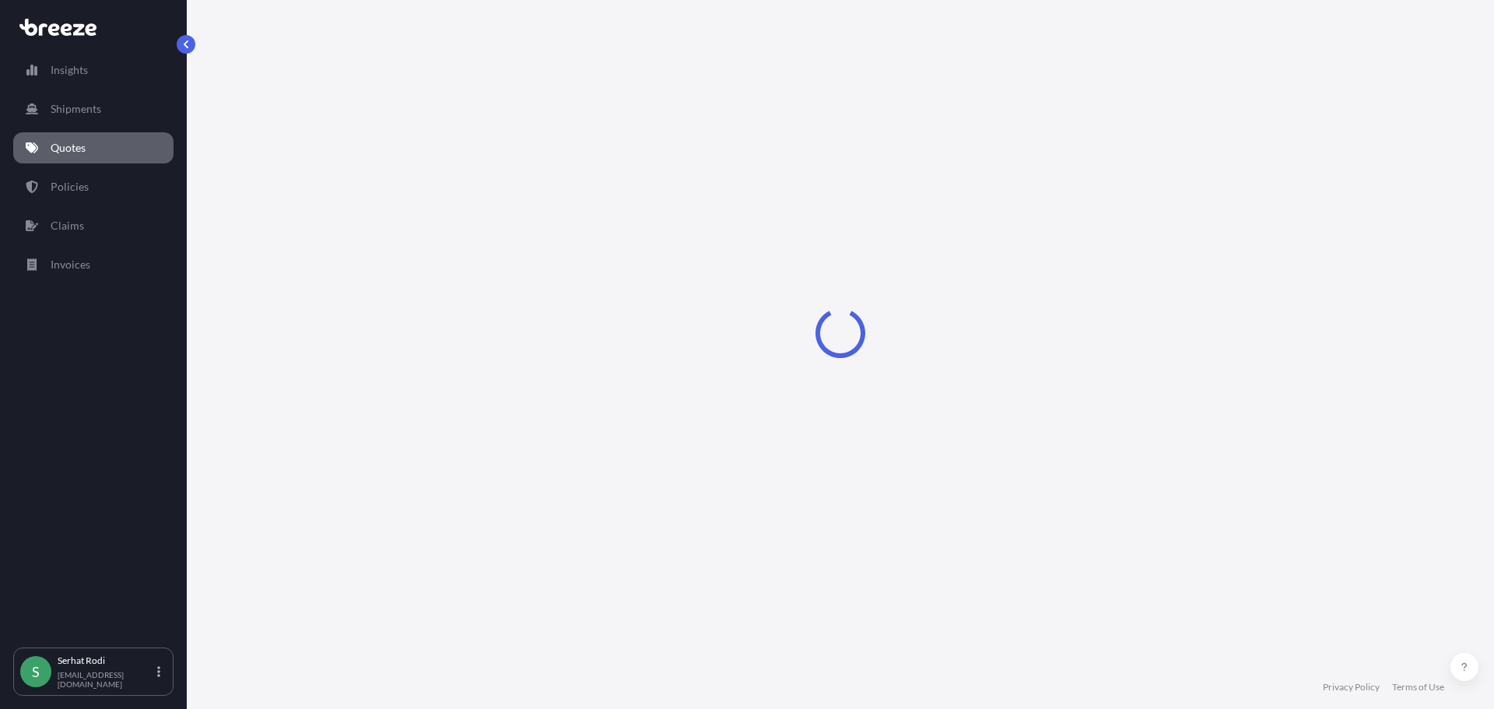
select select "Road"
select select "1"
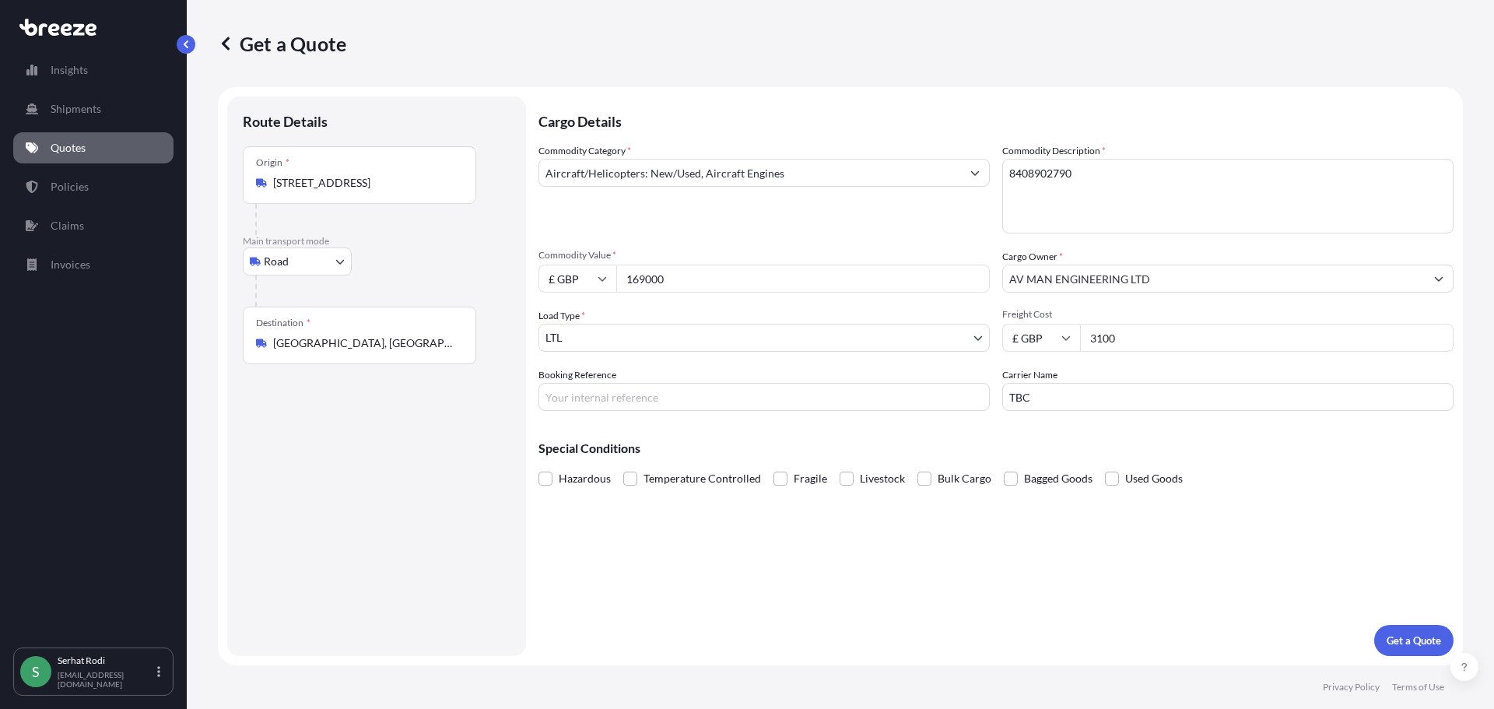
click at [347, 341] on input "[GEOGRAPHIC_DATA], [GEOGRAPHIC_DATA]" at bounding box center [365, 343] width 184 height 16
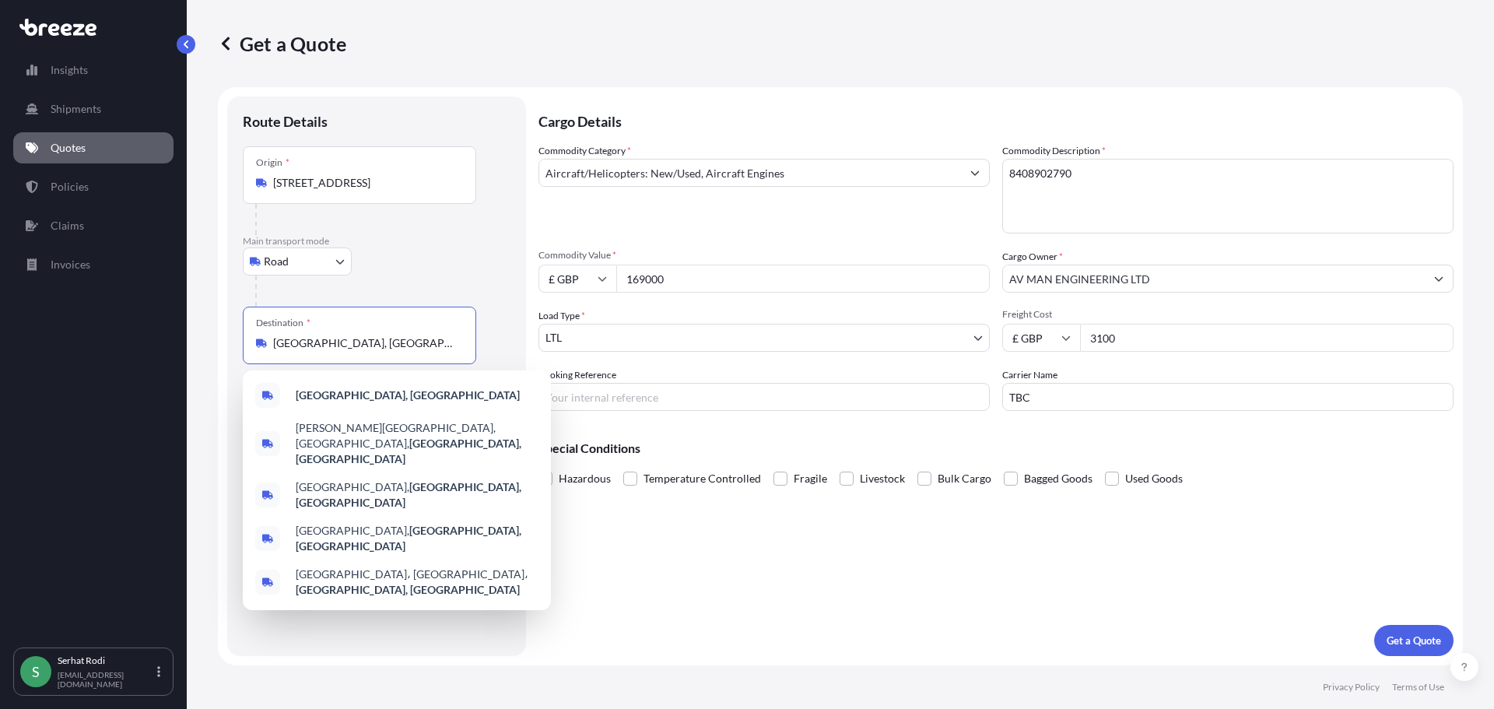
drag, startPoint x: 251, startPoint y: 342, endPoint x: 191, endPoint y: 333, distance: 60.5
click at [219, 338] on form "Route Details Place of loading Road Road Rail Origin * [GEOGRAPHIC_DATA] CT12 5…" at bounding box center [840, 376] width 1245 height 578
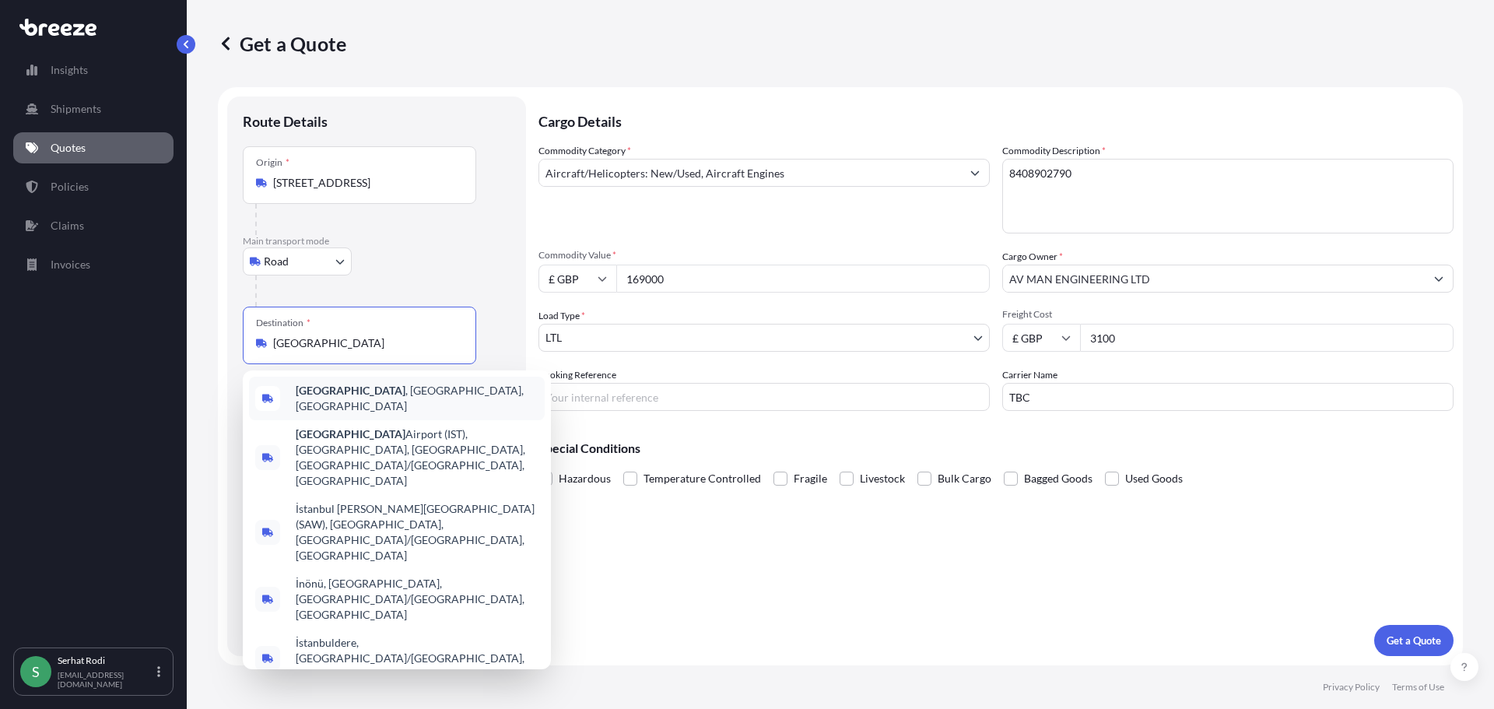
click at [355, 405] on div "[GEOGRAPHIC_DATA] , [GEOGRAPHIC_DATA], [GEOGRAPHIC_DATA]" at bounding box center [397, 399] width 296 height 44
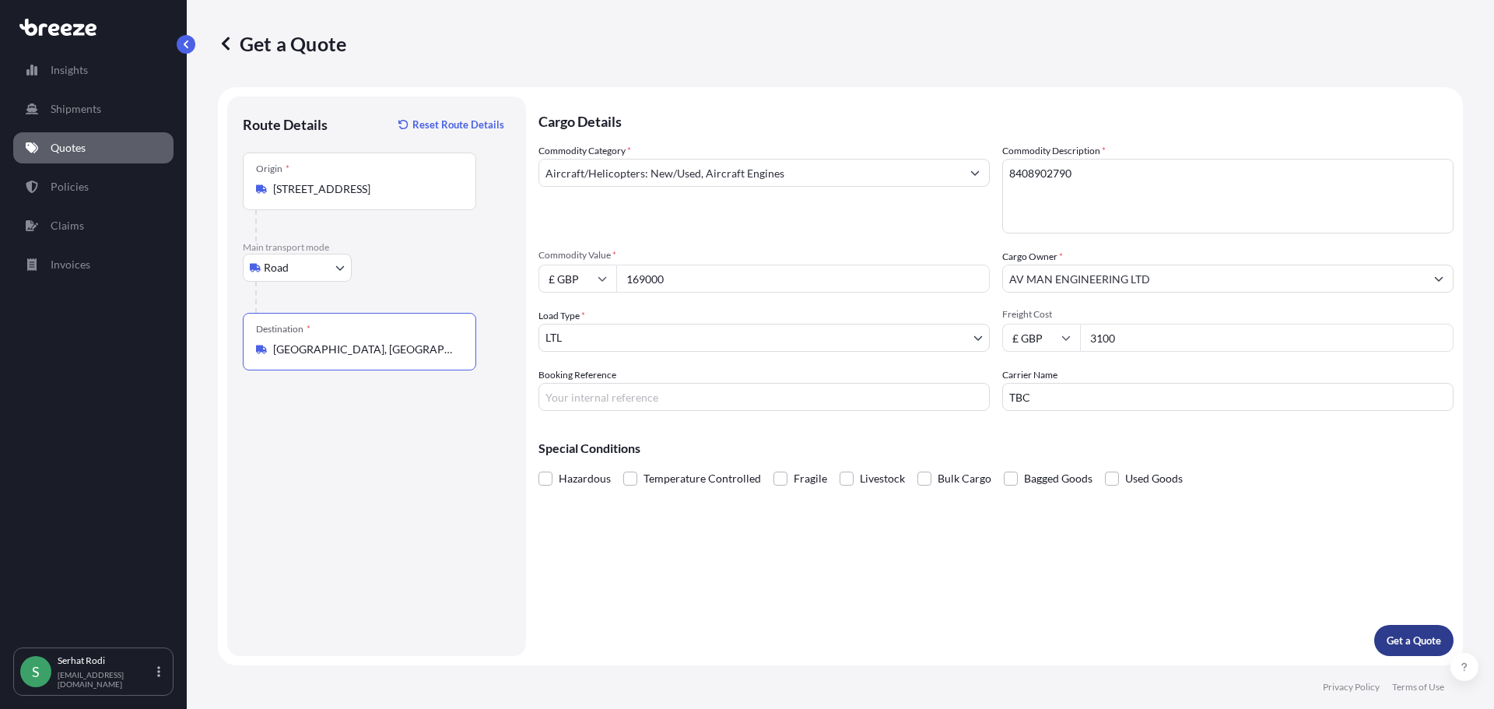
type input "[GEOGRAPHIC_DATA], [GEOGRAPHIC_DATA], [GEOGRAPHIC_DATA]"
click at [1405, 639] on p "Get a Quote" at bounding box center [1413, 640] width 54 height 16
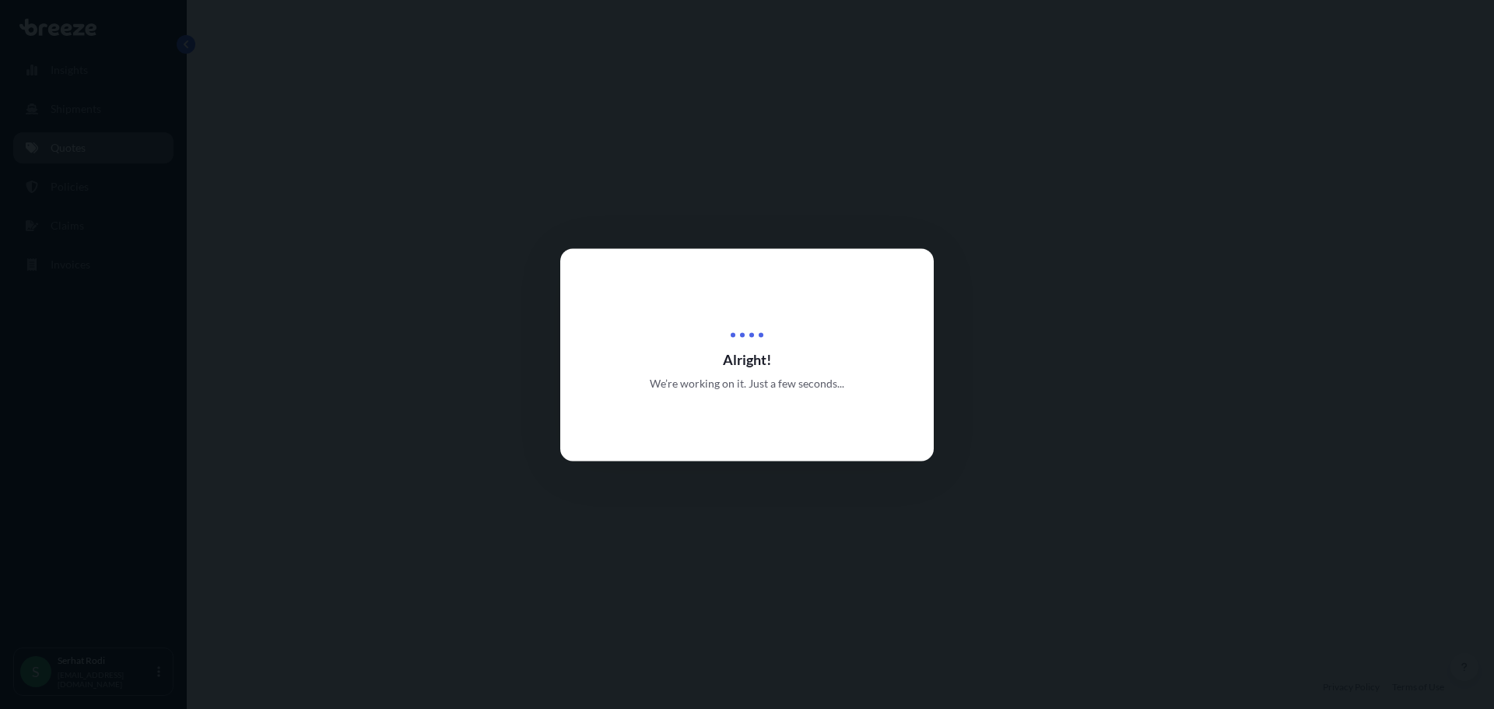
select select "Road"
select select "1"
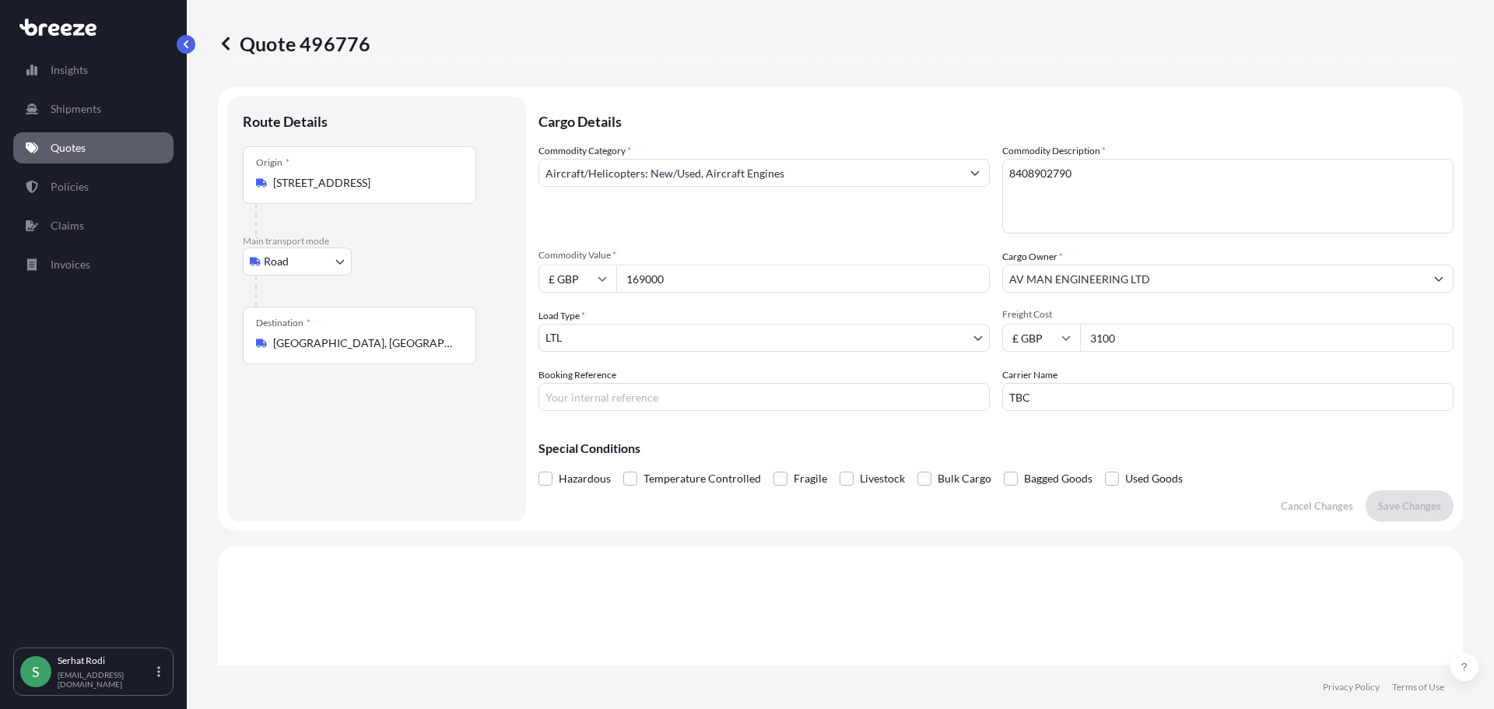
click at [100, 142] on link "Quotes" at bounding box center [93, 147] width 160 height 31
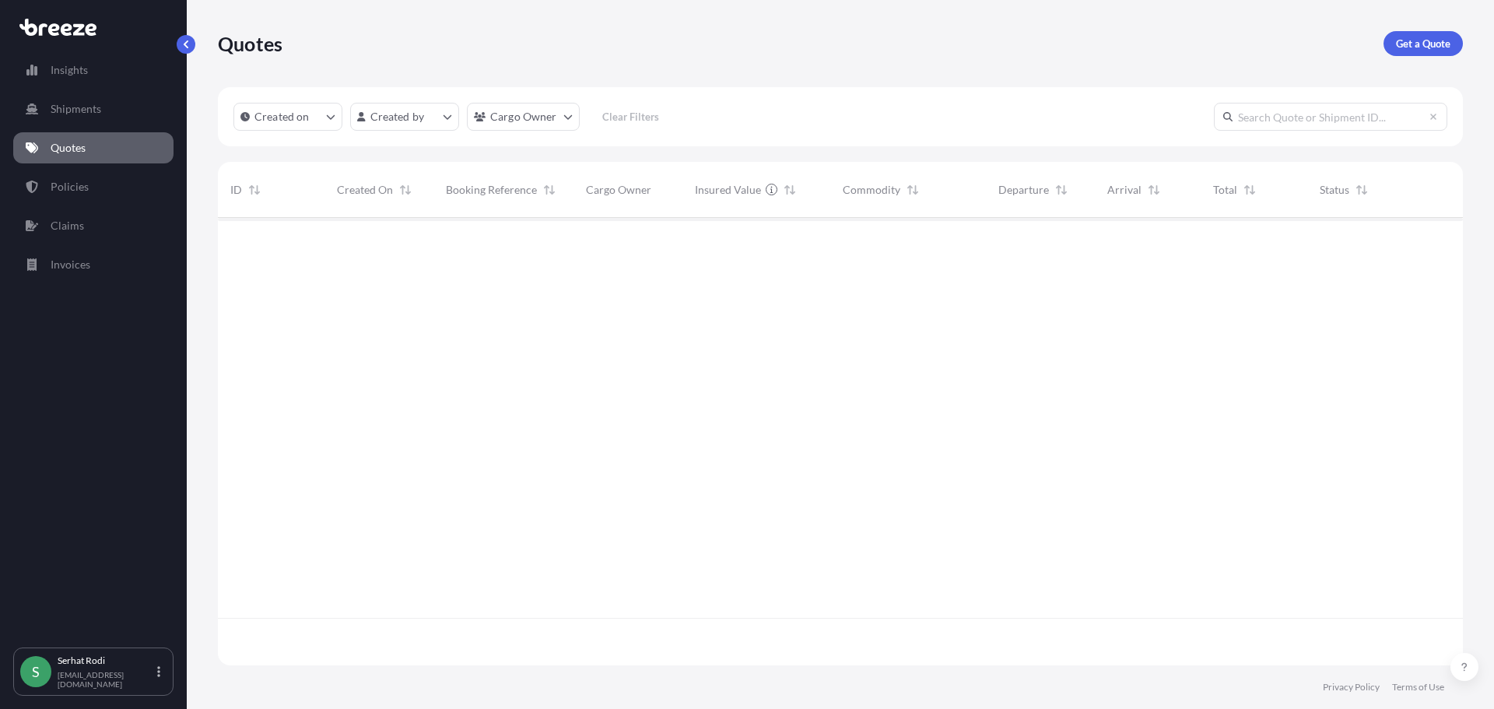
scroll to position [444, 1233]
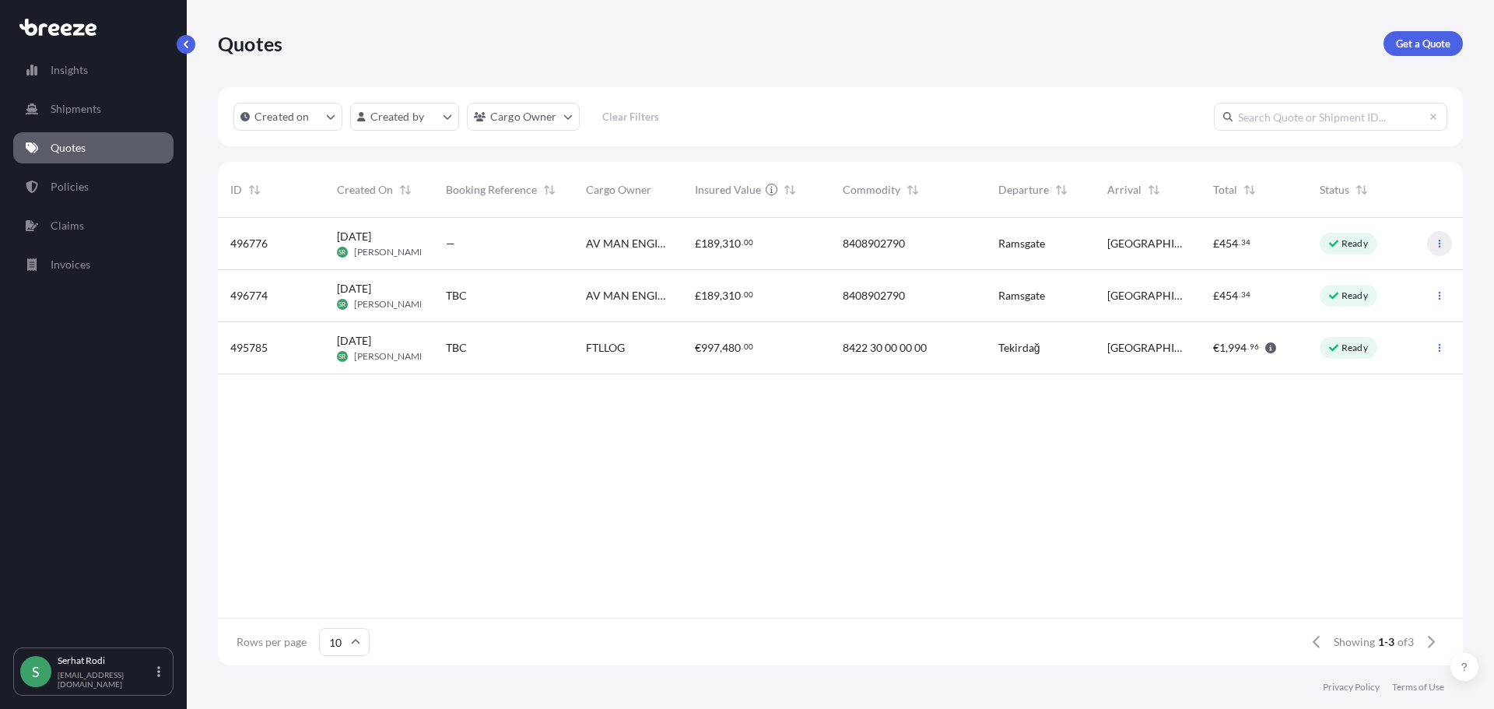
click at [1442, 245] on icon "button" at bounding box center [1439, 243] width 9 height 9
click at [1403, 245] on link "Edit quote" at bounding box center [1370, 246] width 118 height 25
select select "Road"
select select "1"
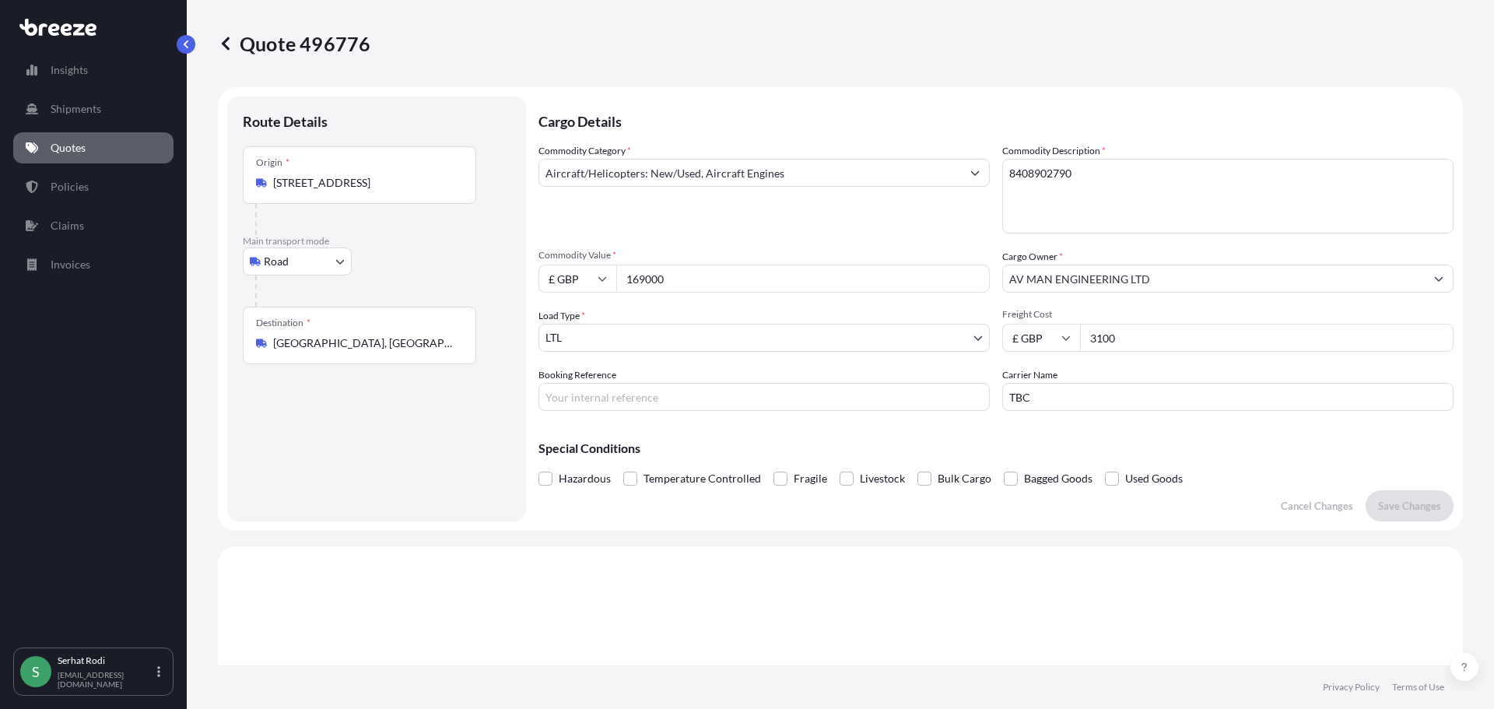
click at [91, 134] on link "Quotes" at bounding box center [93, 147] width 160 height 31
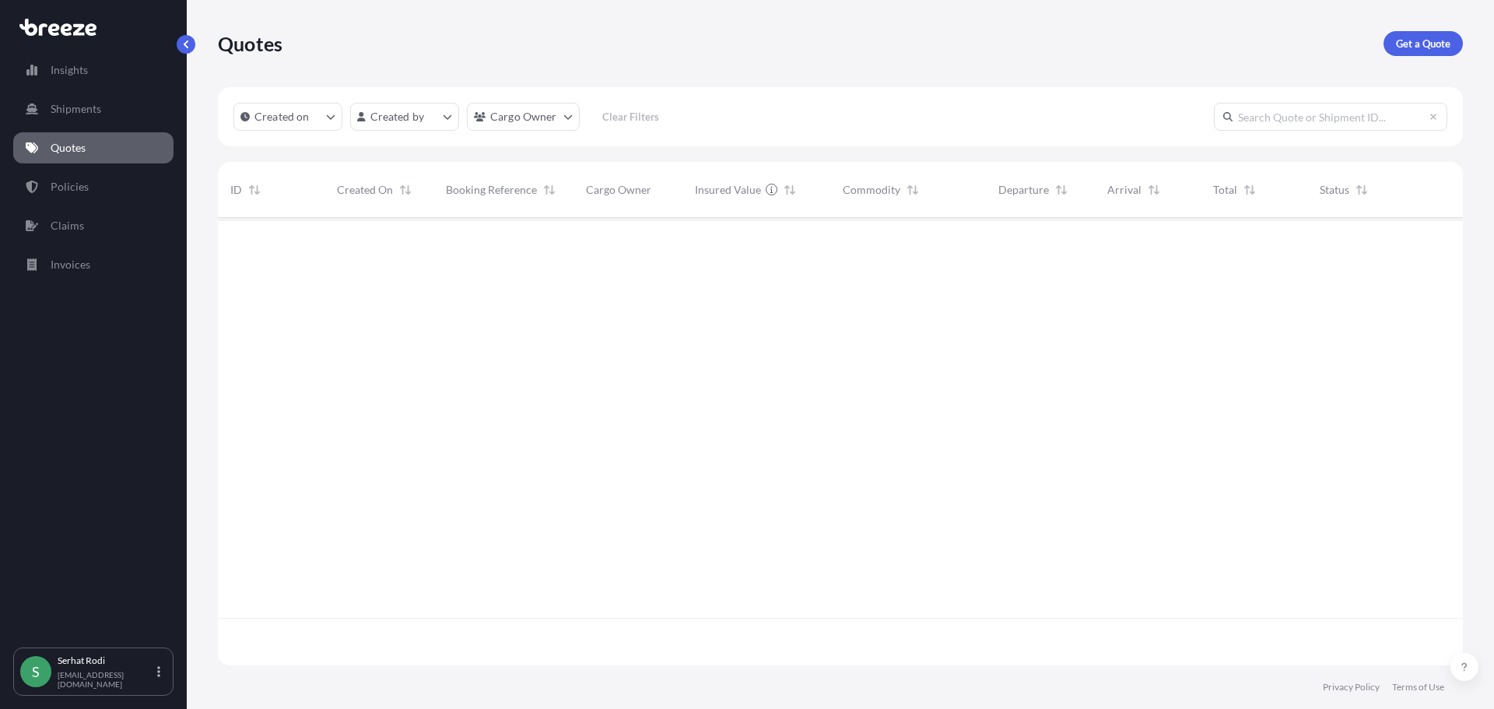
scroll to position [444, 1233]
